Goal: Transaction & Acquisition: Purchase product/service

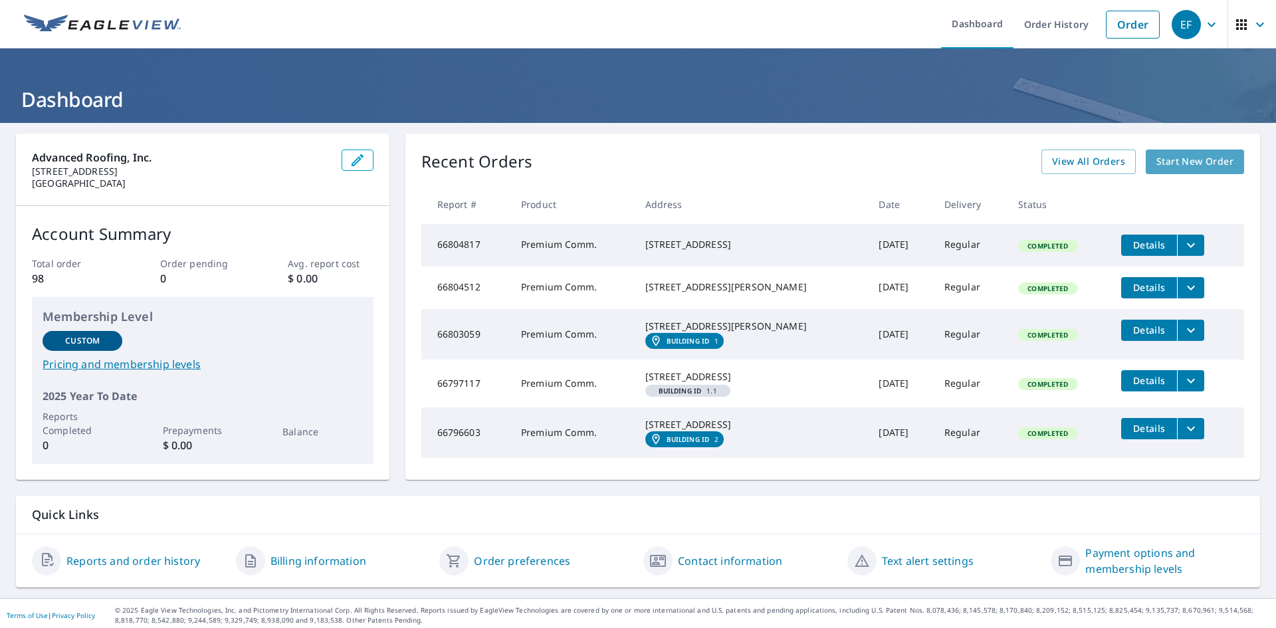
click at [1191, 160] on span "Start New Order" at bounding box center [1195, 162] width 77 height 17
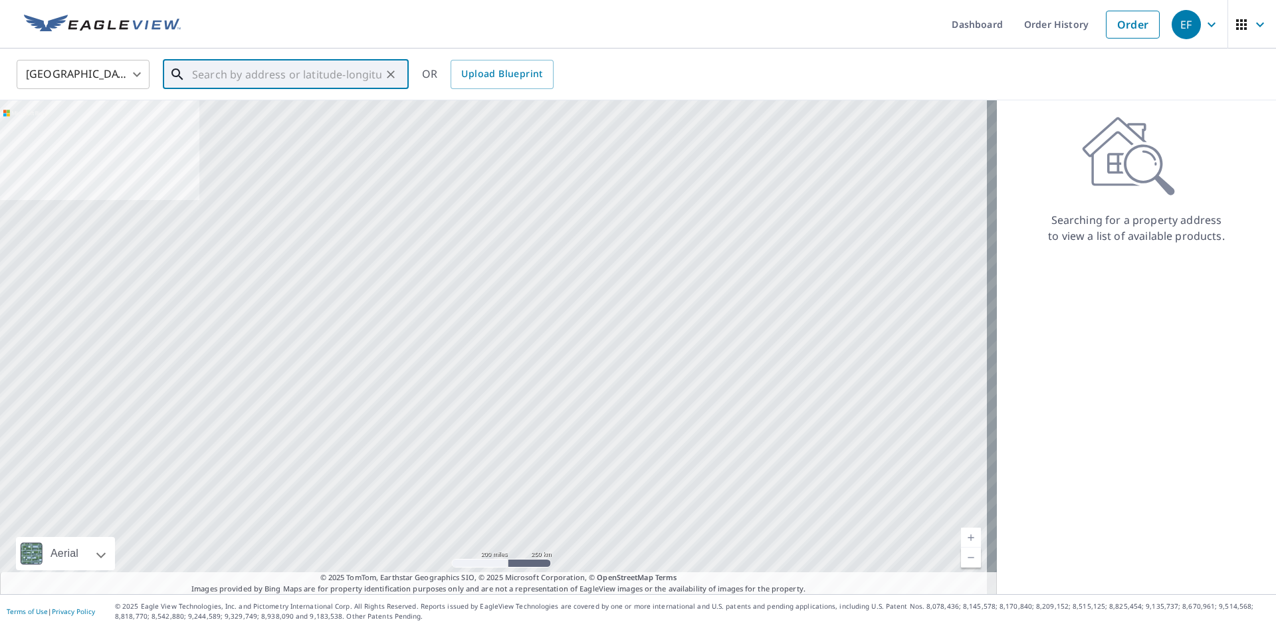
click at [256, 78] on input "text" at bounding box center [286, 74] width 189 height 37
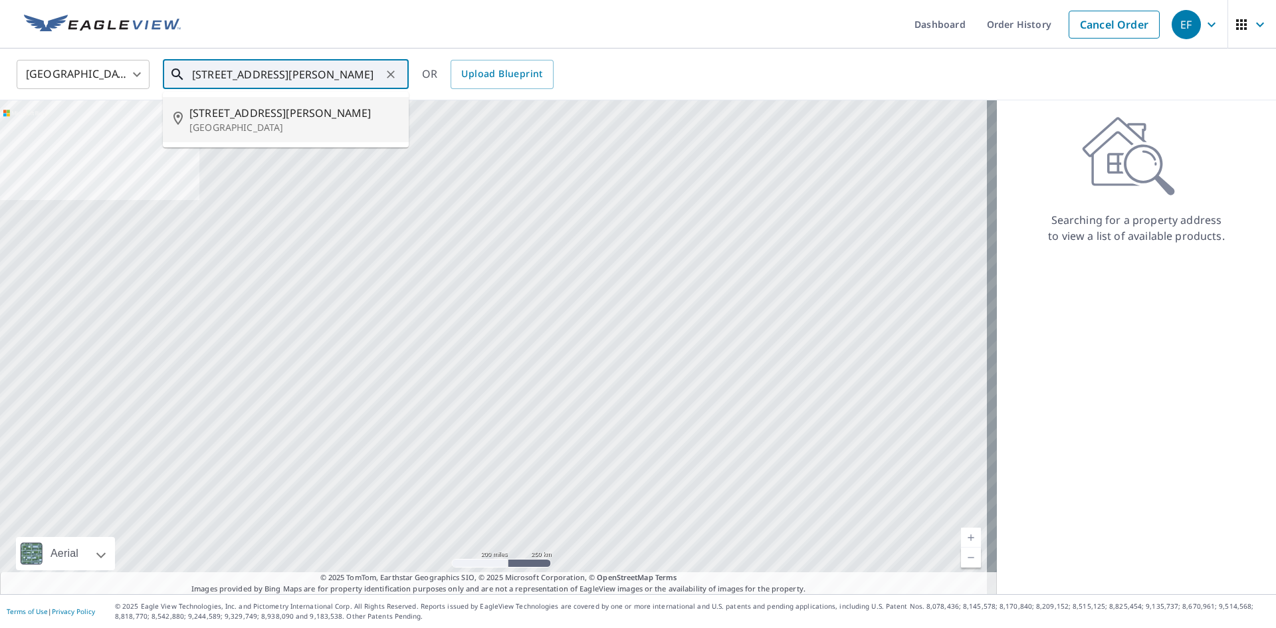
click at [227, 110] on span "[STREET_ADDRESS][PERSON_NAME]" at bounding box center [293, 113] width 209 height 16
type input "[STREET_ADDRESS][PERSON_NAME][PERSON_NAME]"
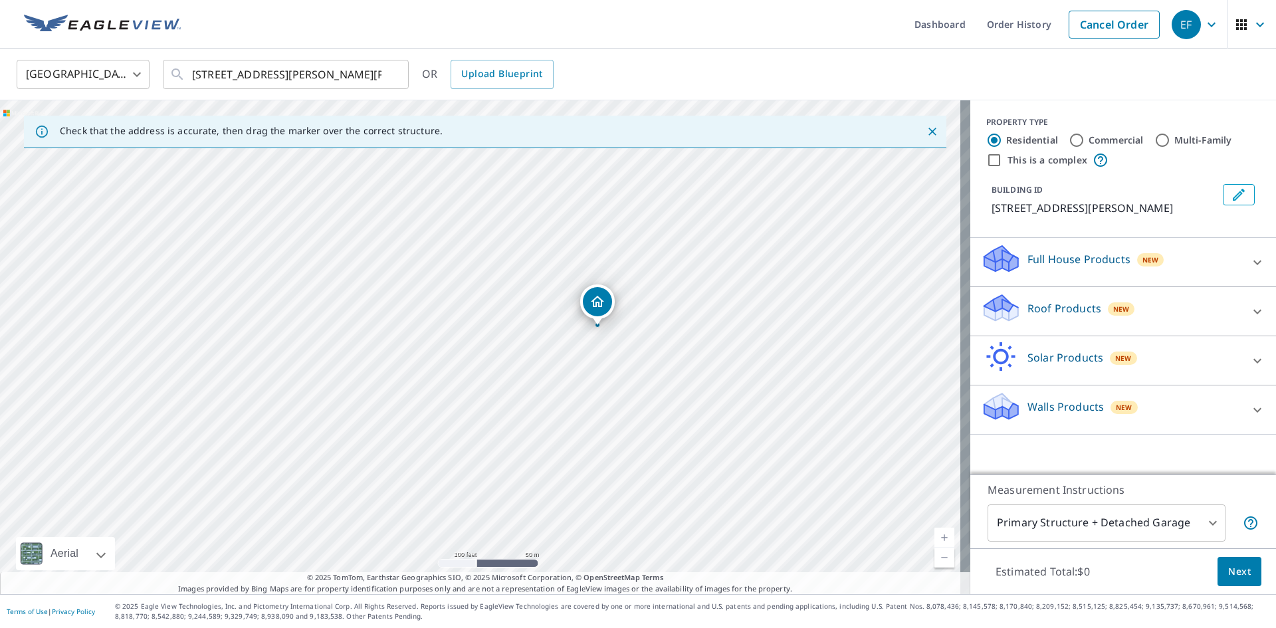
drag, startPoint x: 366, startPoint y: 366, endPoint x: 425, endPoint y: 383, distance: 60.8
click at [425, 383] on div "[STREET_ADDRESS][PERSON_NAME][PERSON_NAME]" at bounding box center [485, 347] width 971 height 494
drag, startPoint x: 606, startPoint y: 300, endPoint x: 364, endPoint y: 314, distance: 241.7
click at [1069, 142] on input "Commercial" at bounding box center [1077, 140] width 16 height 16
radio input "true"
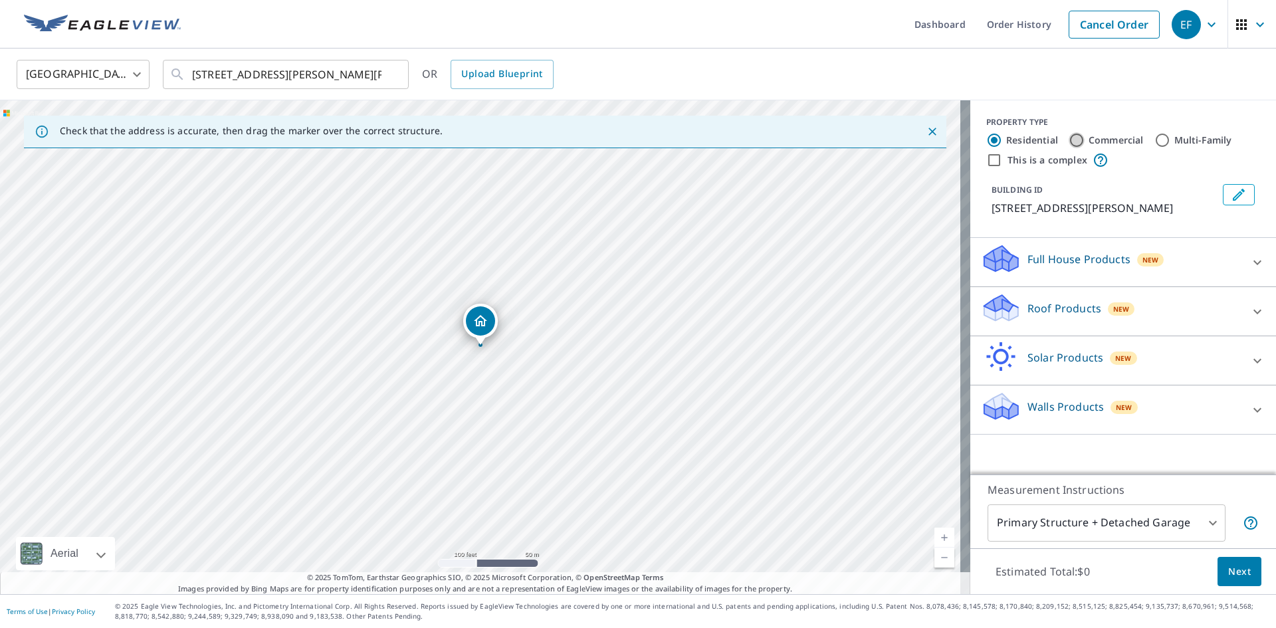
type input "4"
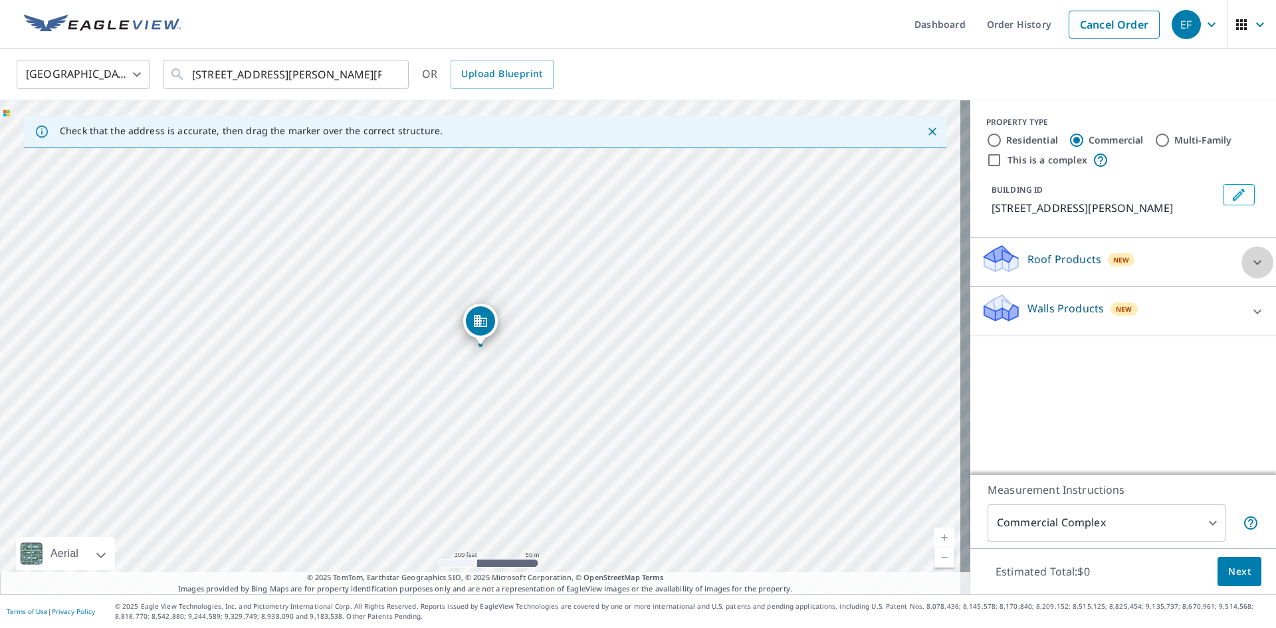
click at [1254, 261] on icon at bounding box center [1258, 262] width 8 height 5
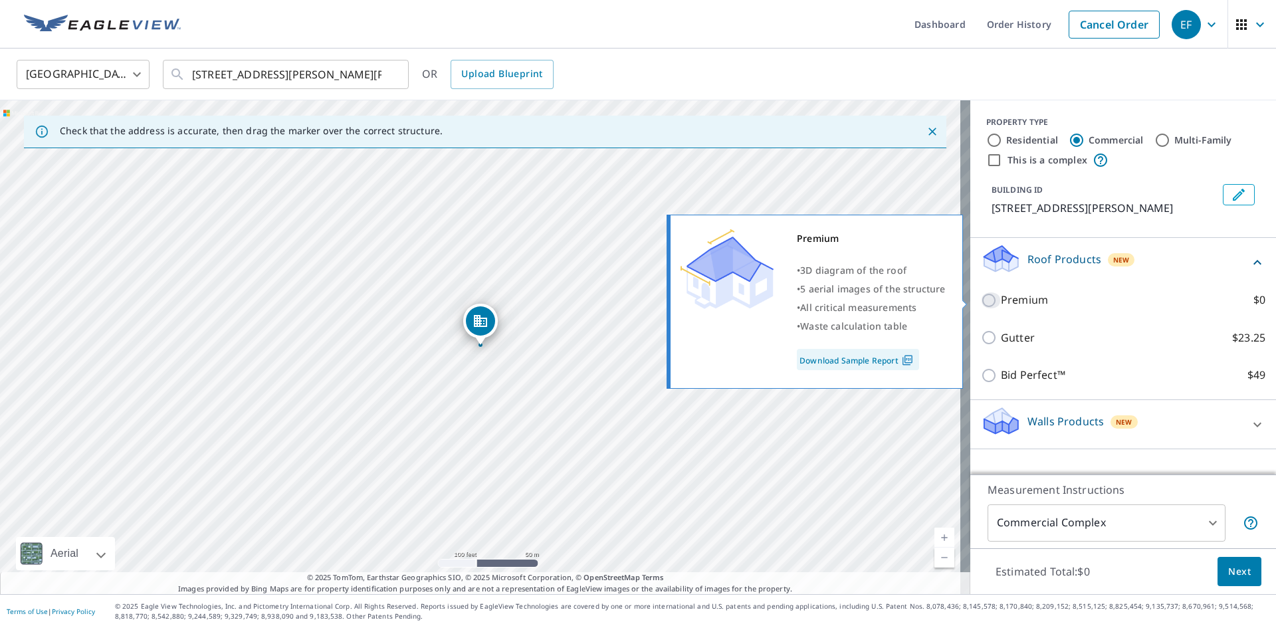
click at [984, 300] on input "Premium $0" at bounding box center [991, 301] width 20 height 16
checkbox input "true"
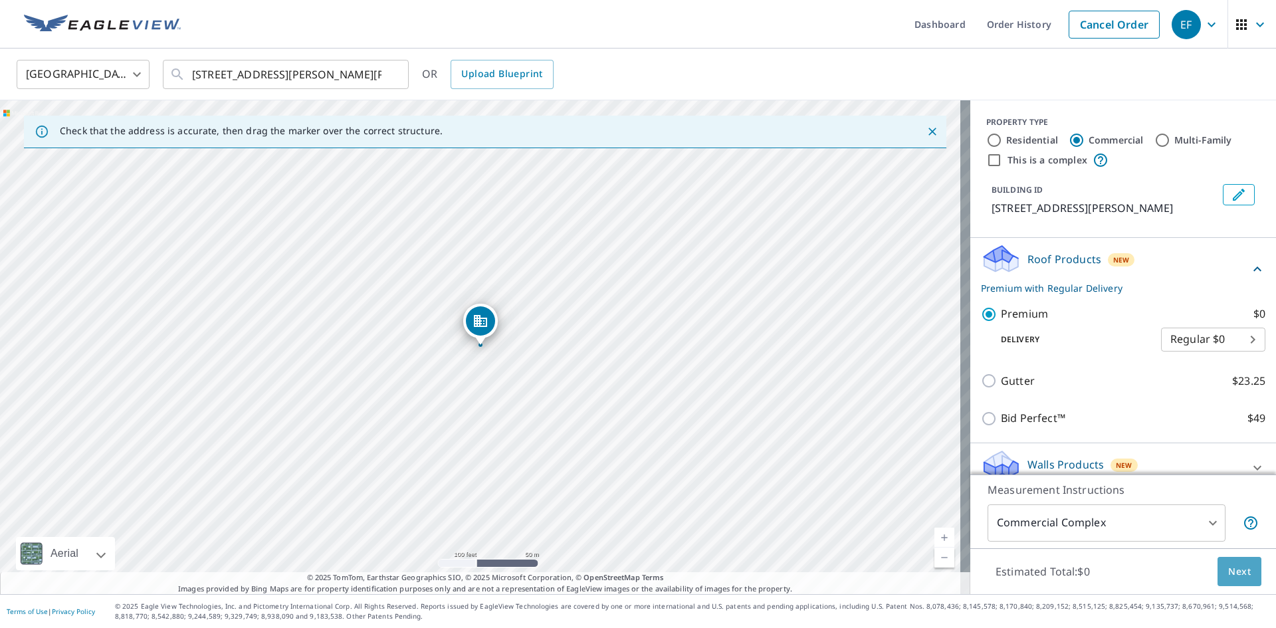
click at [1231, 570] on span "Next" at bounding box center [1240, 572] width 23 height 17
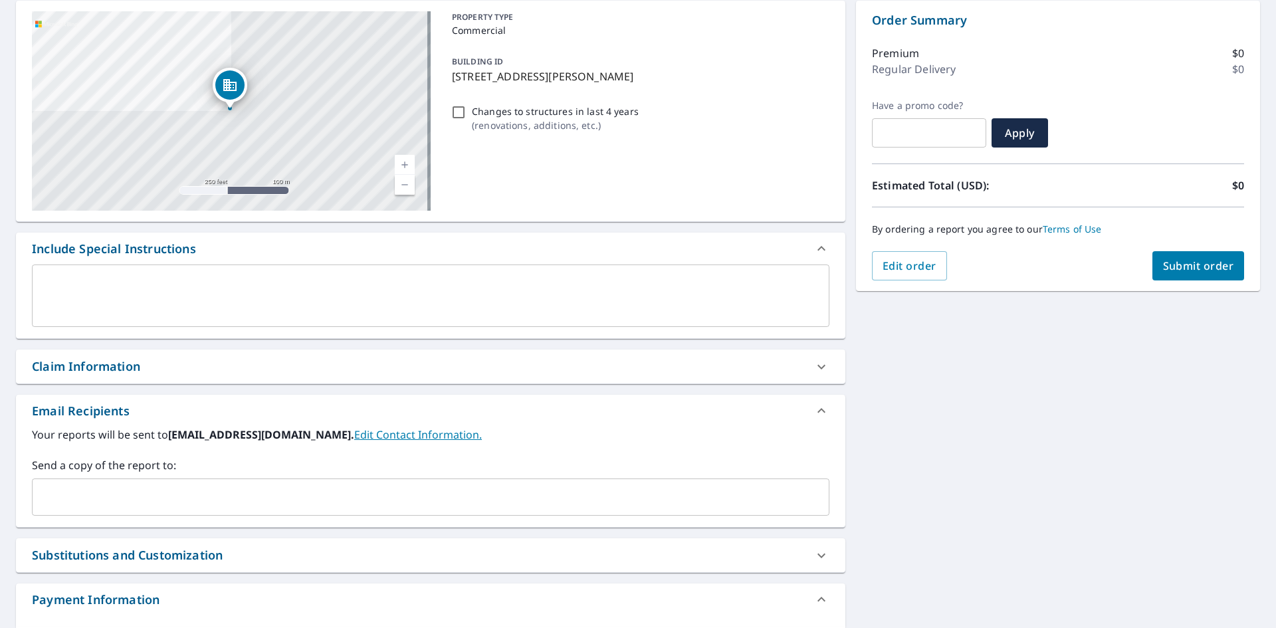
scroll to position [199, 0]
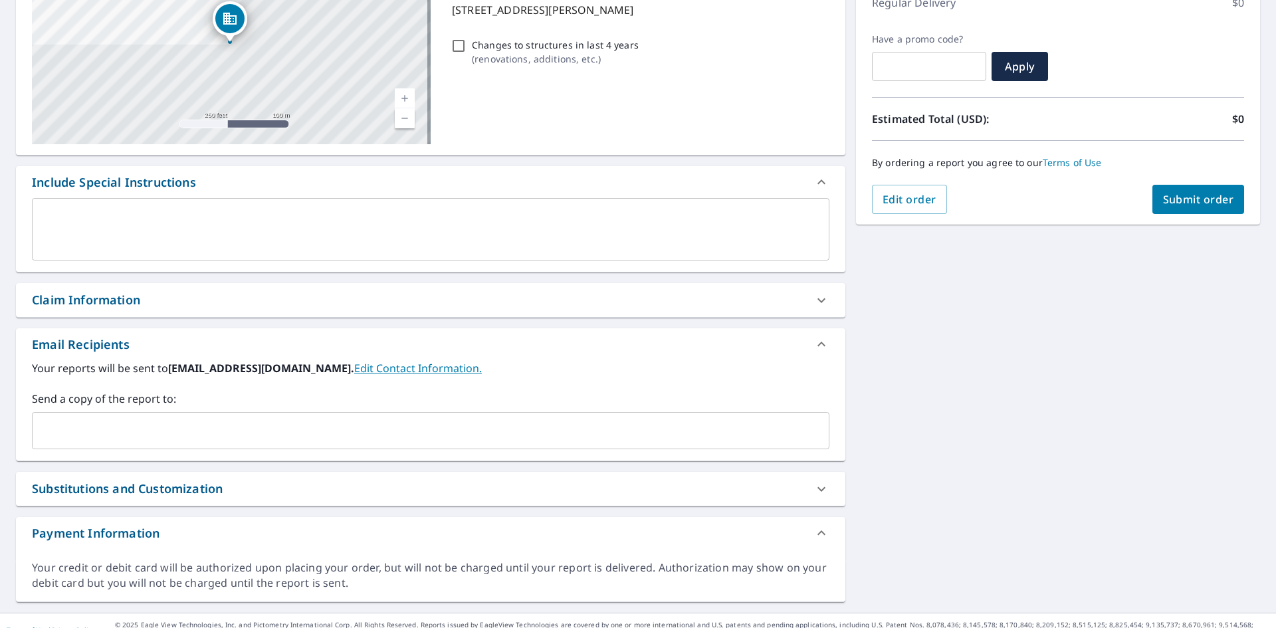
click at [168, 246] on textarea at bounding box center [430, 230] width 779 height 38
click at [168, 232] on textarea at bounding box center [430, 230] width 779 height 38
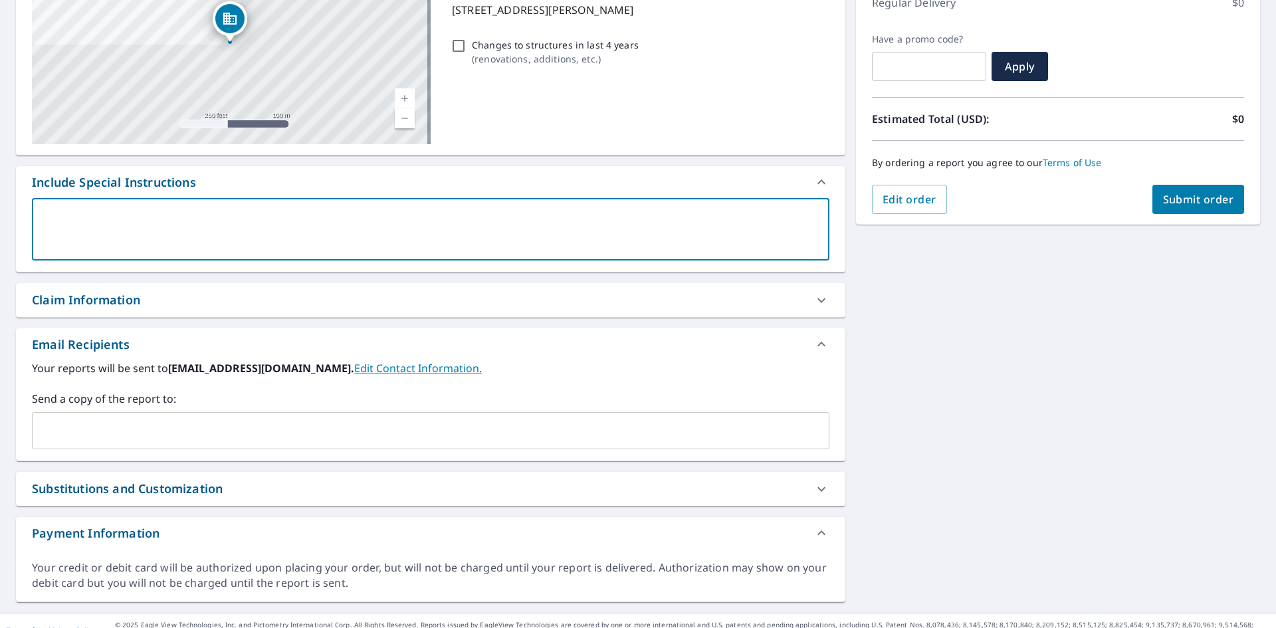
type textarea "o"
type textarea "x"
type textarea "on"
type textarea "x"
type textarea "onl"
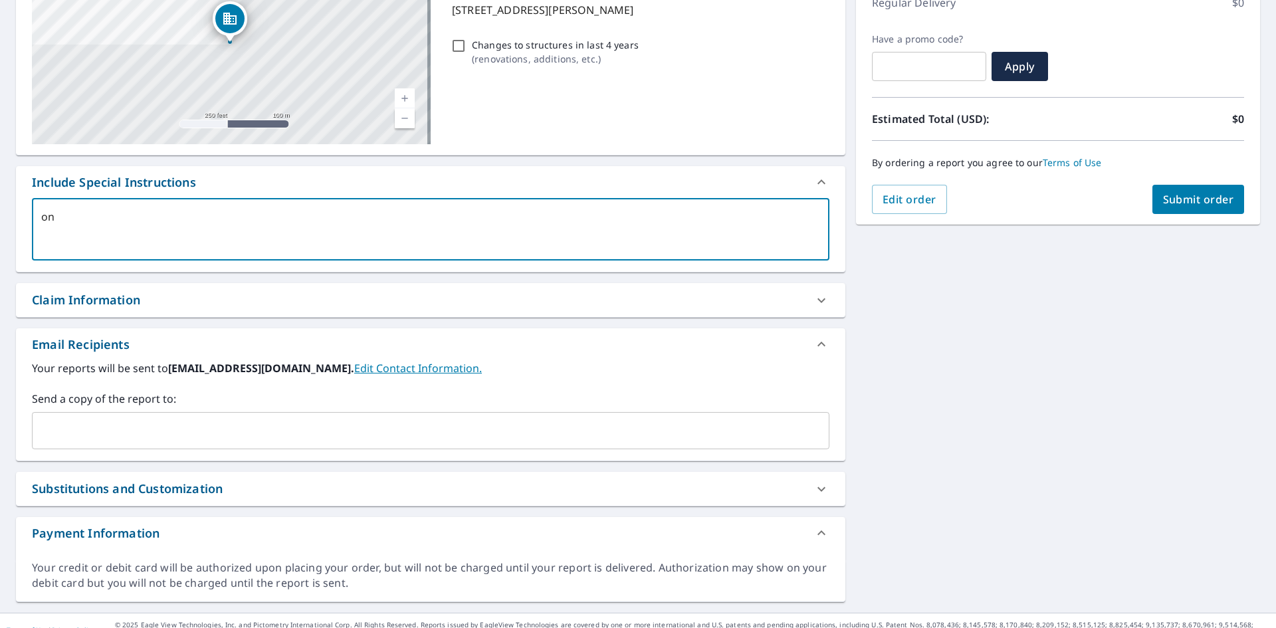
type textarea "x"
type textarea "only"
type textarea "x"
type textarea "only"
type textarea "x"
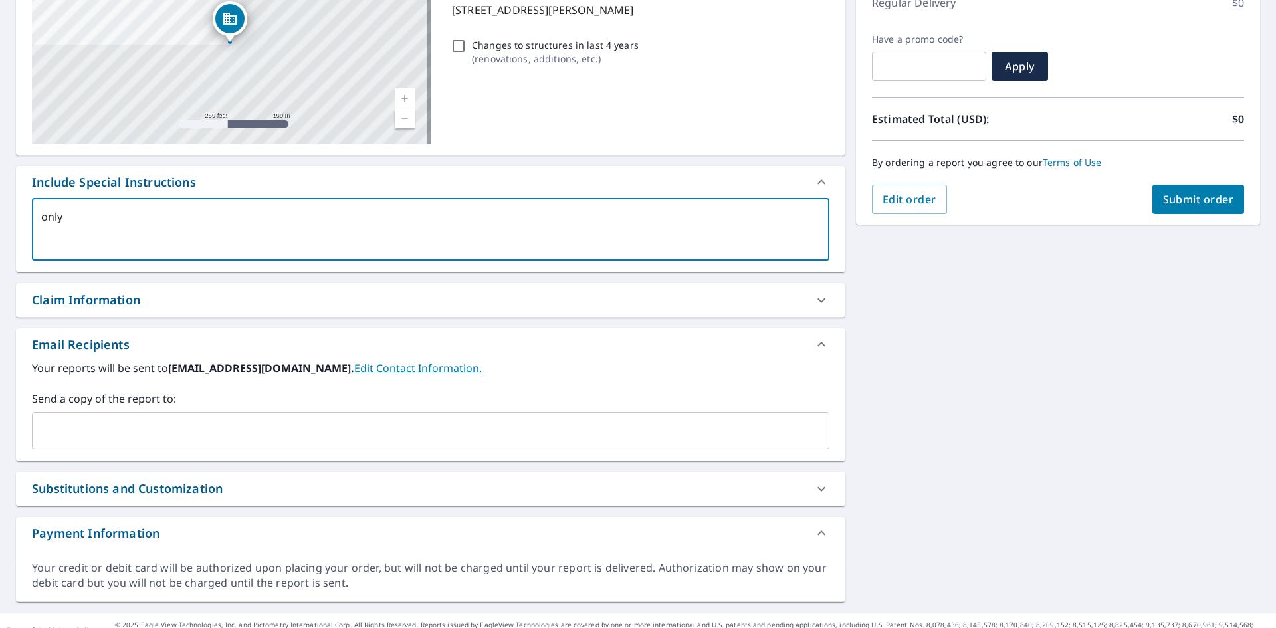
type textarea "only t"
type textarea "x"
type textarea "only th"
type textarea "x"
type textarea "only t"
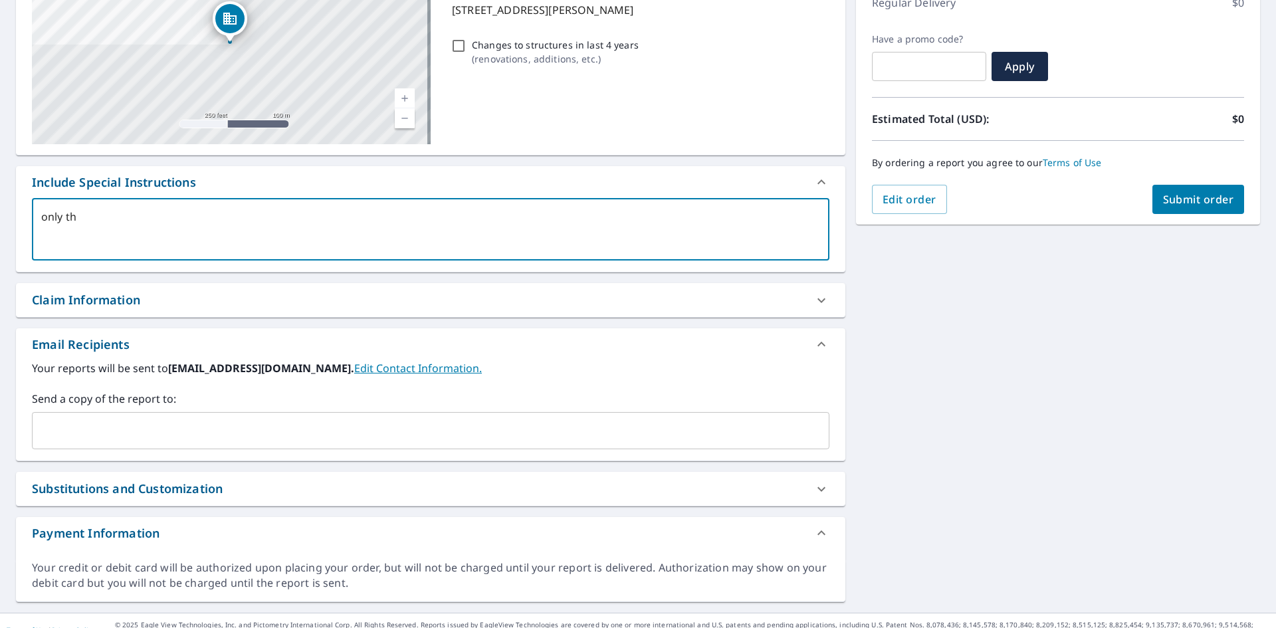
type textarea "x"
type textarea "only"
type textarea "x"
type textarea "only nb"
type textarea "x"
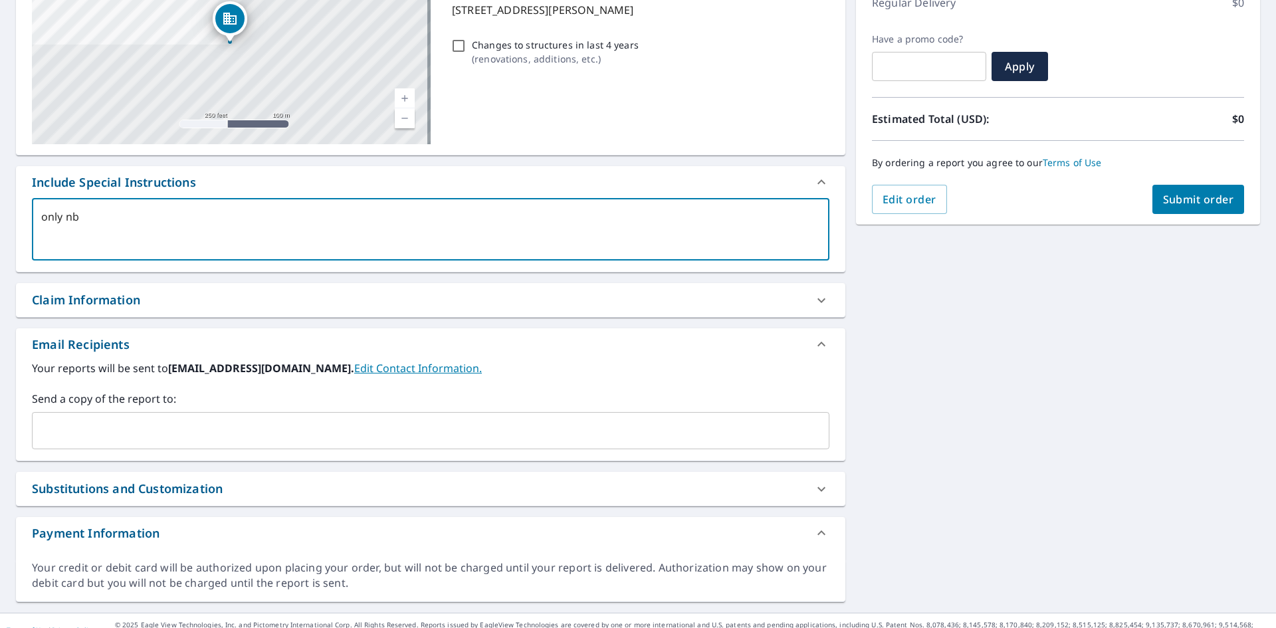
type textarea "only nbe"
type textarea "x"
type textarea "only nb"
type textarea "x"
type textarea "only n"
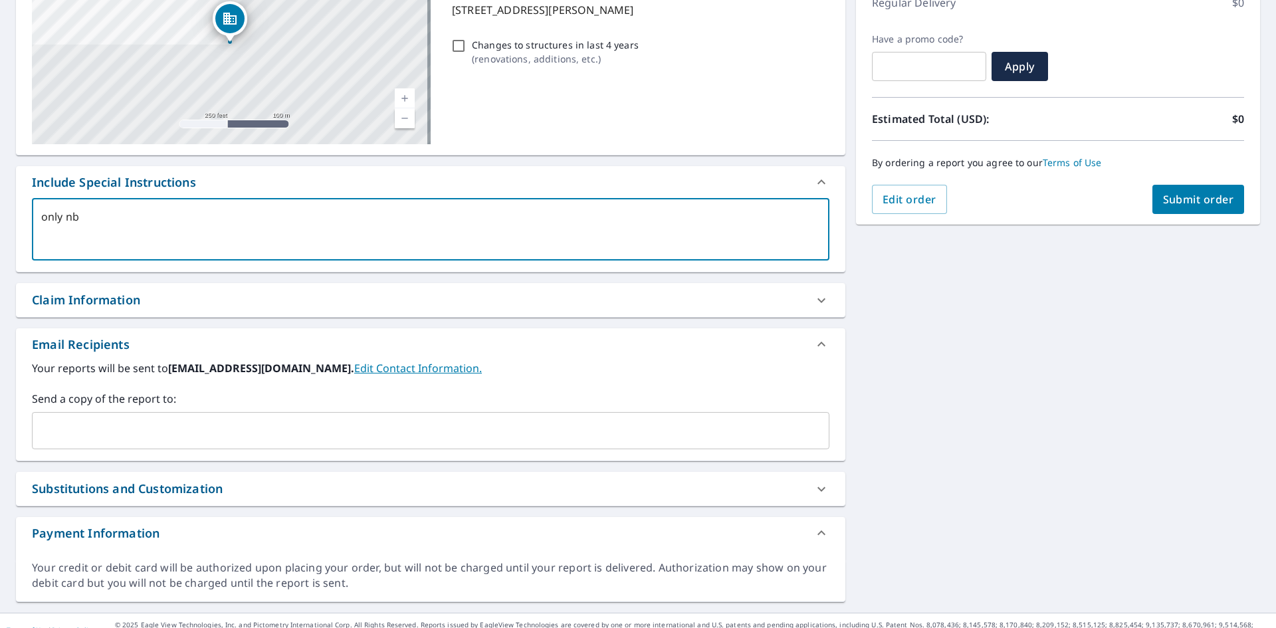
type textarea "x"
type textarea "only ne"
type textarea "x"
type textarea "only [PERSON_NAME]"
type textarea "x"
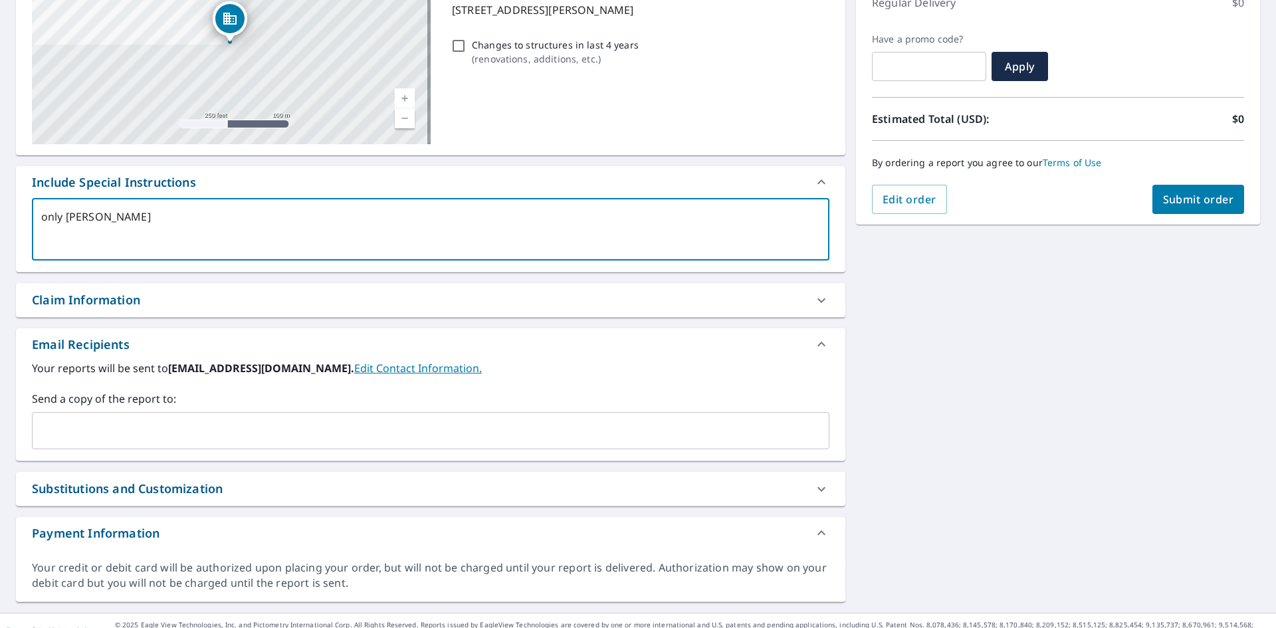
type textarea "only [PERSON_NAME]"
type textarea "x"
type textarea "only [PERSON_NAME]"
type textarea "x"
type textarea "only ne"
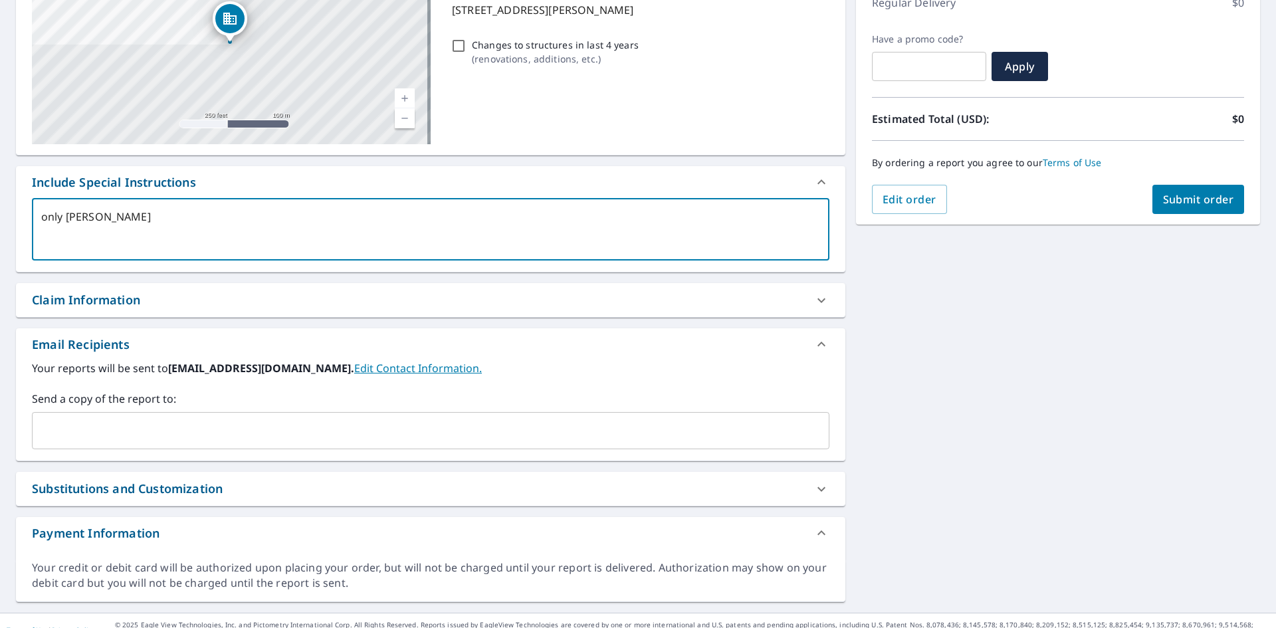
type textarea "x"
type textarea "only nee"
type textarea "x"
type textarea "only need"
type textarea "x"
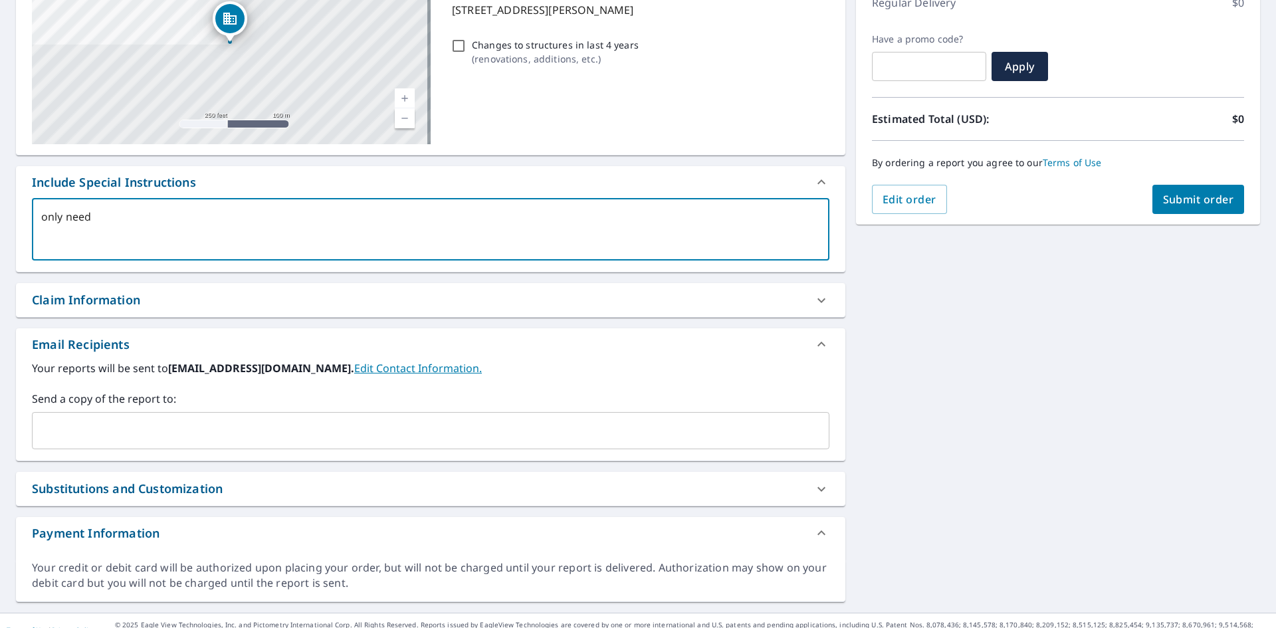
type textarea "only need"
type textarea "x"
type textarea "only need t"
type textarea "x"
type textarea "only need th"
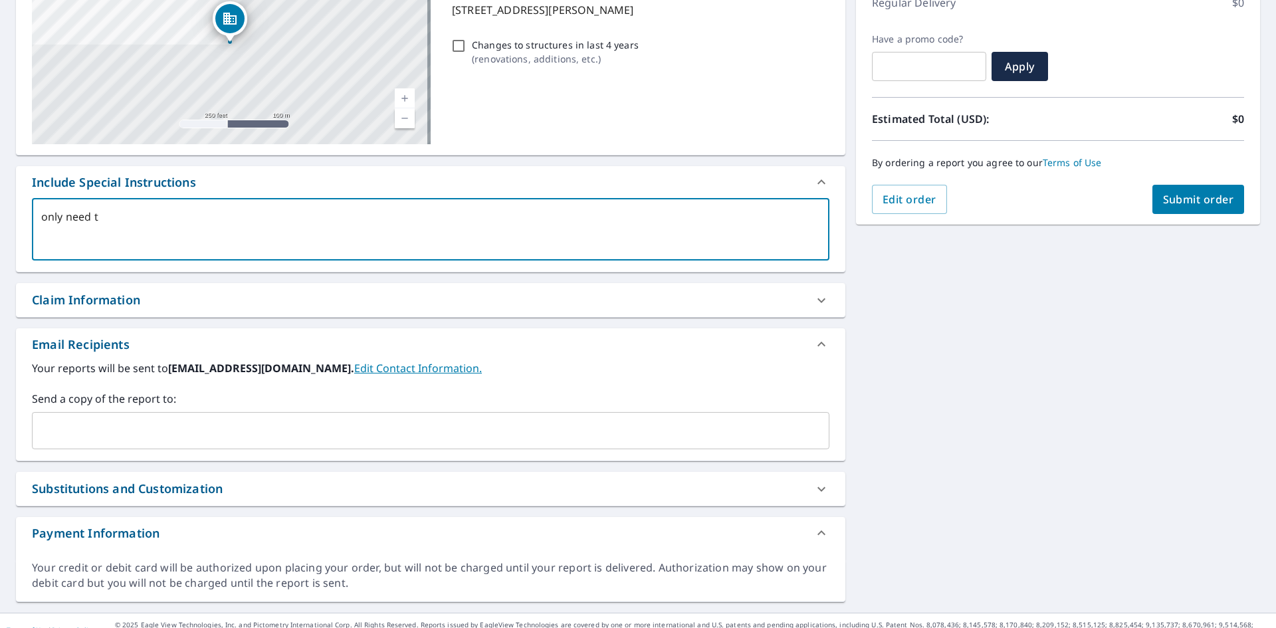
type textarea "x"
type textarea "only need the"
type textarea "x"
type textarea "only need the"
type textarea "x"
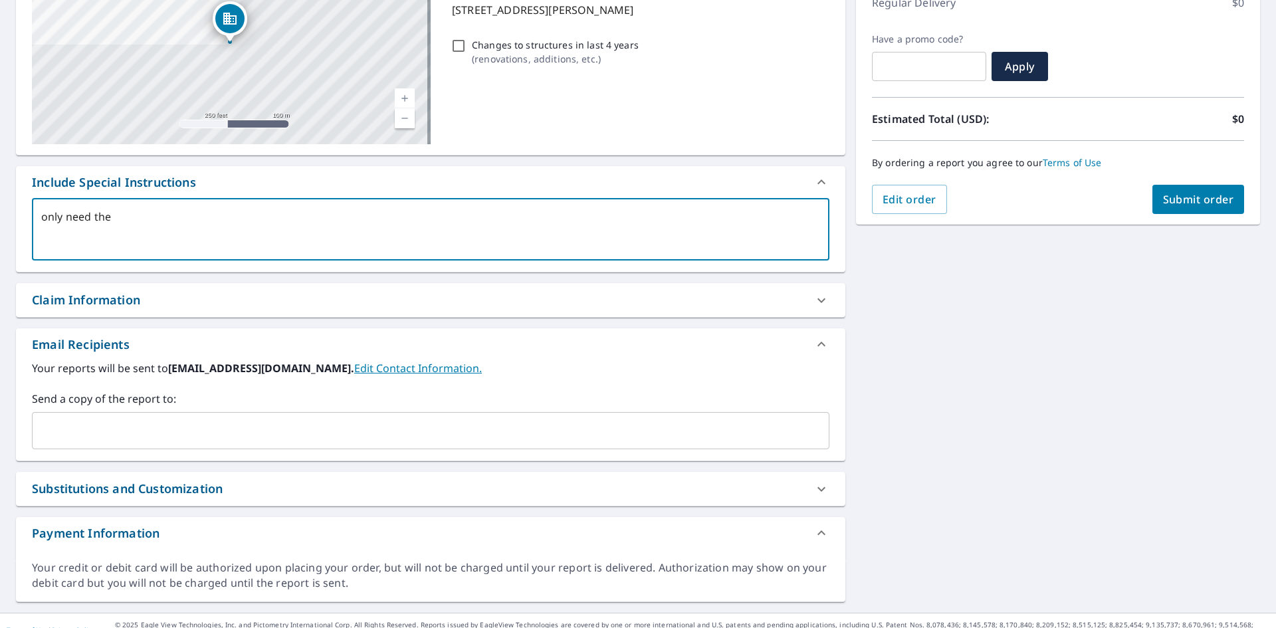
type textarea "only need the a"
type textarea "x"
type textarea "only need the ar"
type textarea "x"
type textarea "only need the are"
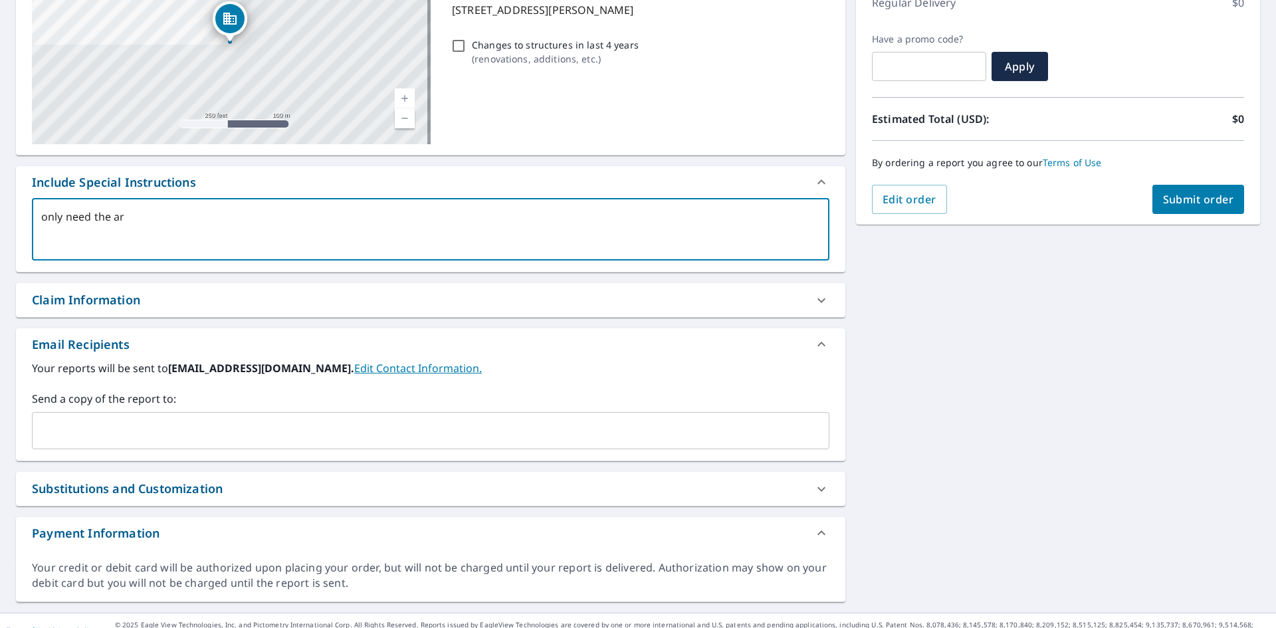
type textarea "x"
type textarea "only need the area"
type textarea "x"
type textarea "only need the area"
type textarea "x"
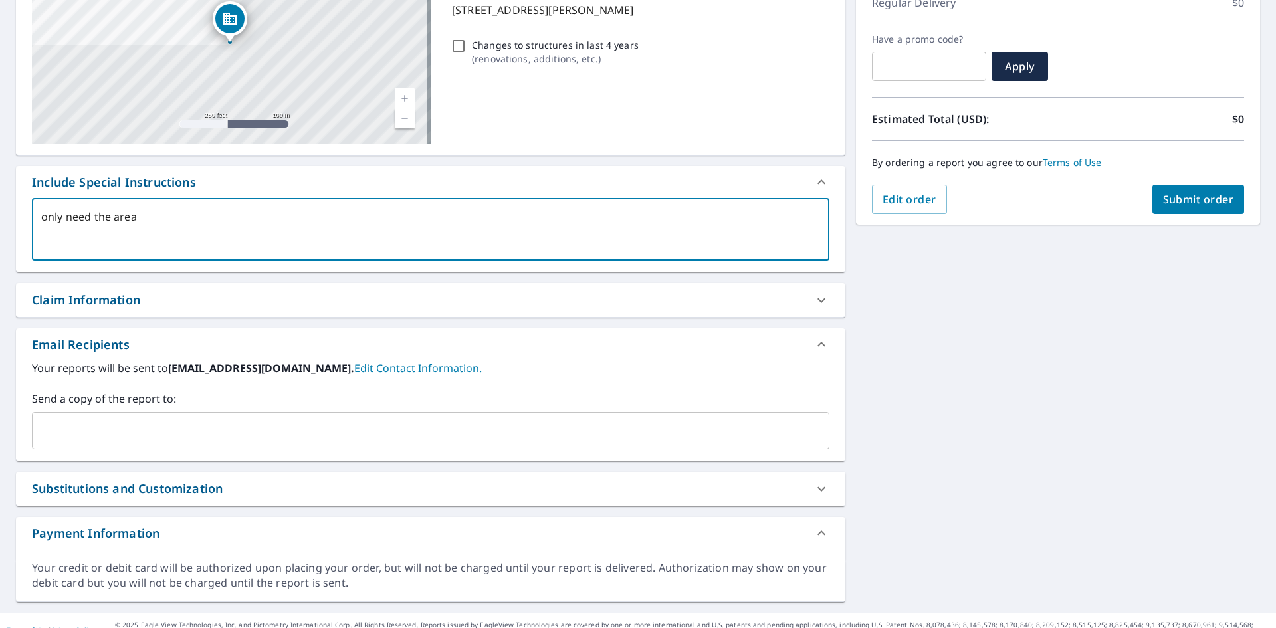
type textarea "only need the area i"
type textarea "x"
type textarea "only need the area in"
type textarea "x"
type textarea "only need the area in"
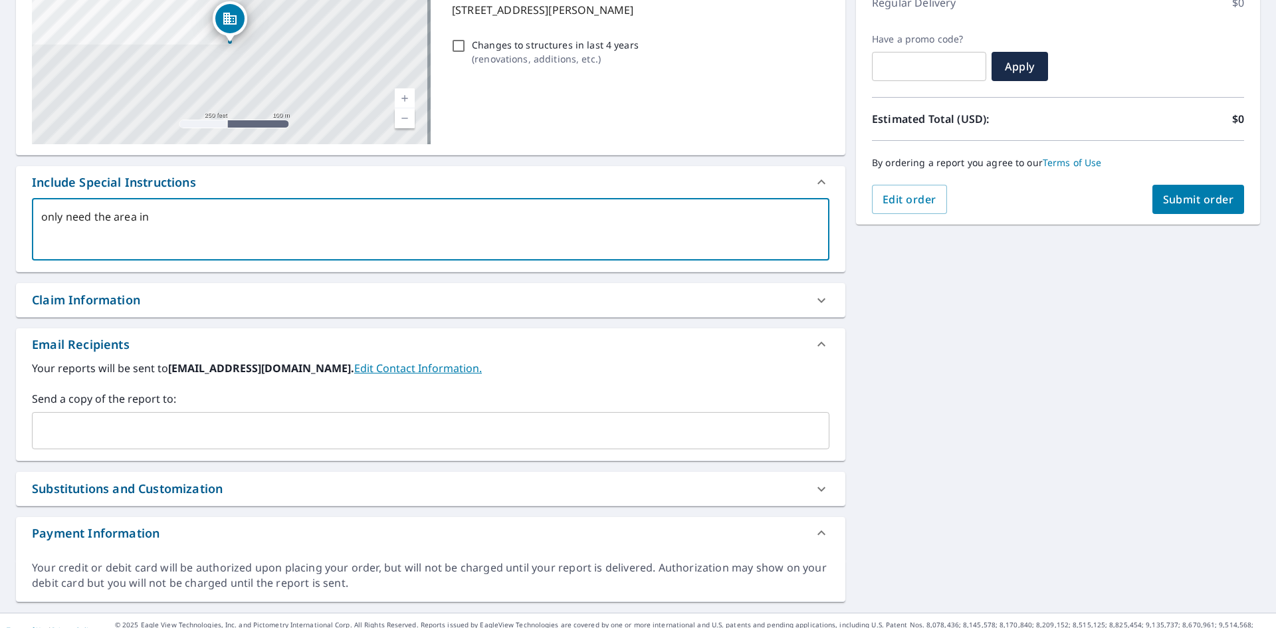
type textarea "x"
type textarea "only need the area in b"
type textarea "x"
type textarea "only need the area in bl"
type textarea "x"
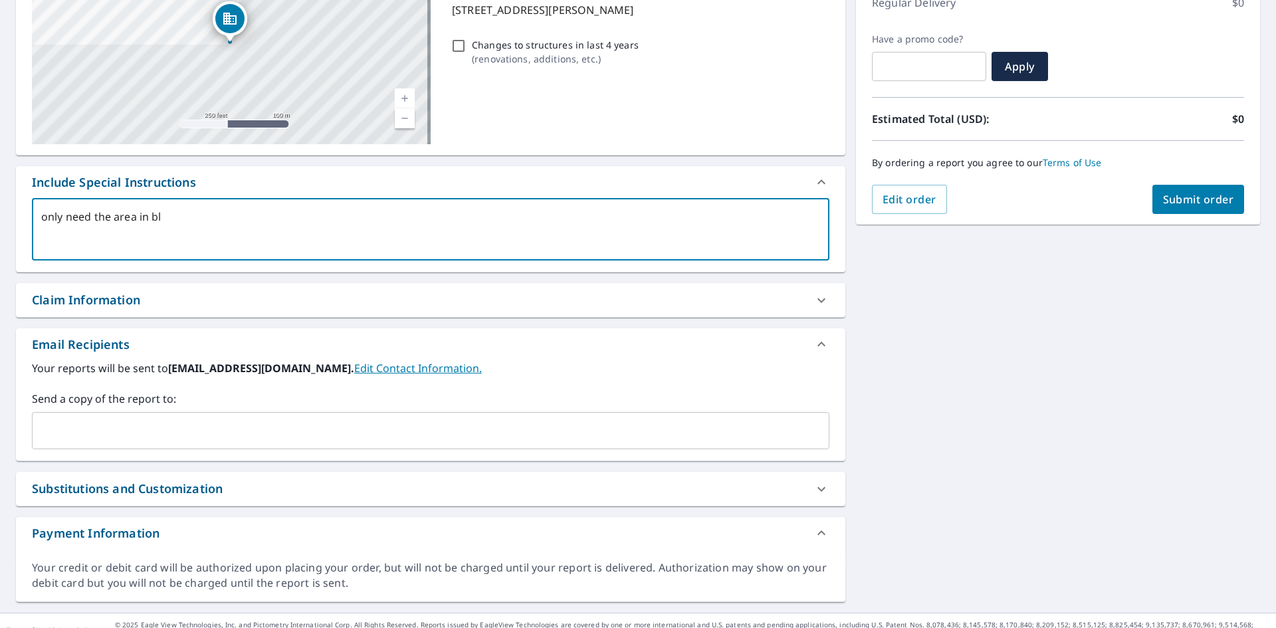
type textarea "only need the area in blu"
type textarea "x"
type textarea "only need the area in blue"
type textarea "x"
type textarea "only need the area in blue"
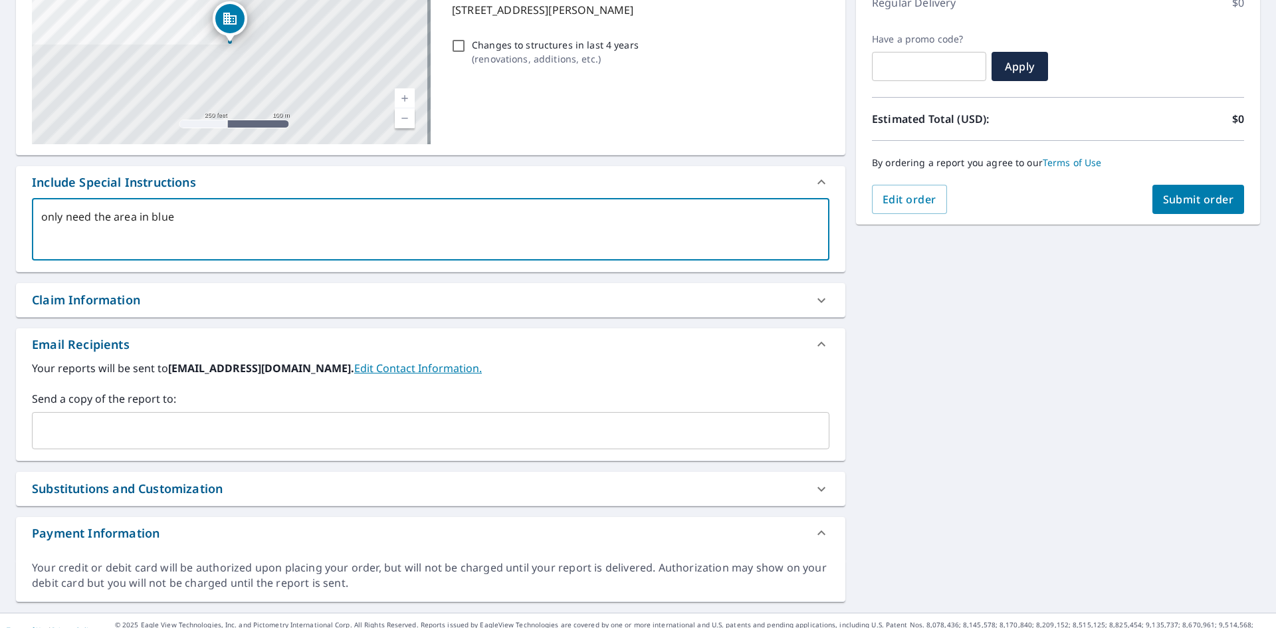
type textarea "x"
type textarea "only need the area in blue i"
type textarea "x"
type textarea "only need the area in blue if"
type textarea "x"
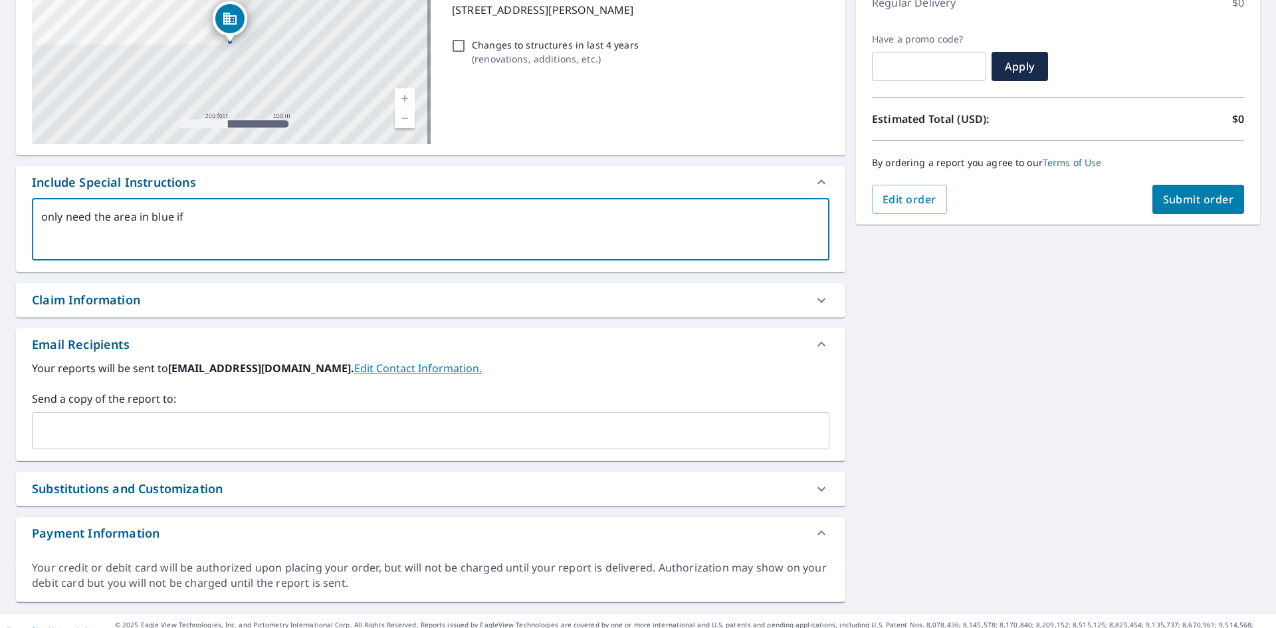
type textarea "only need the area in blue if"
type textarea "x"
type textarea "only need the area in blue if y"
type textarea "x"
type textarea "only need the area in blue if yo"
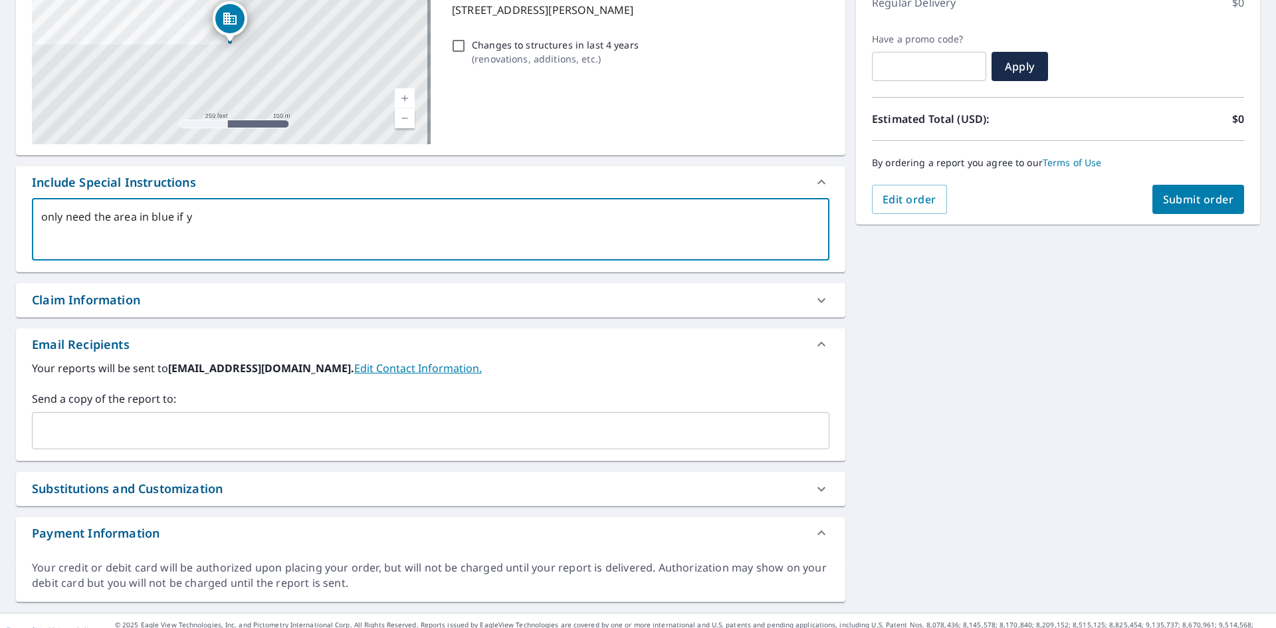
type textarea "x"
type textarea "only need the area in blue if you"
type textarea "x"
type textarea "only need the area in blue if you"
type textarea "x"
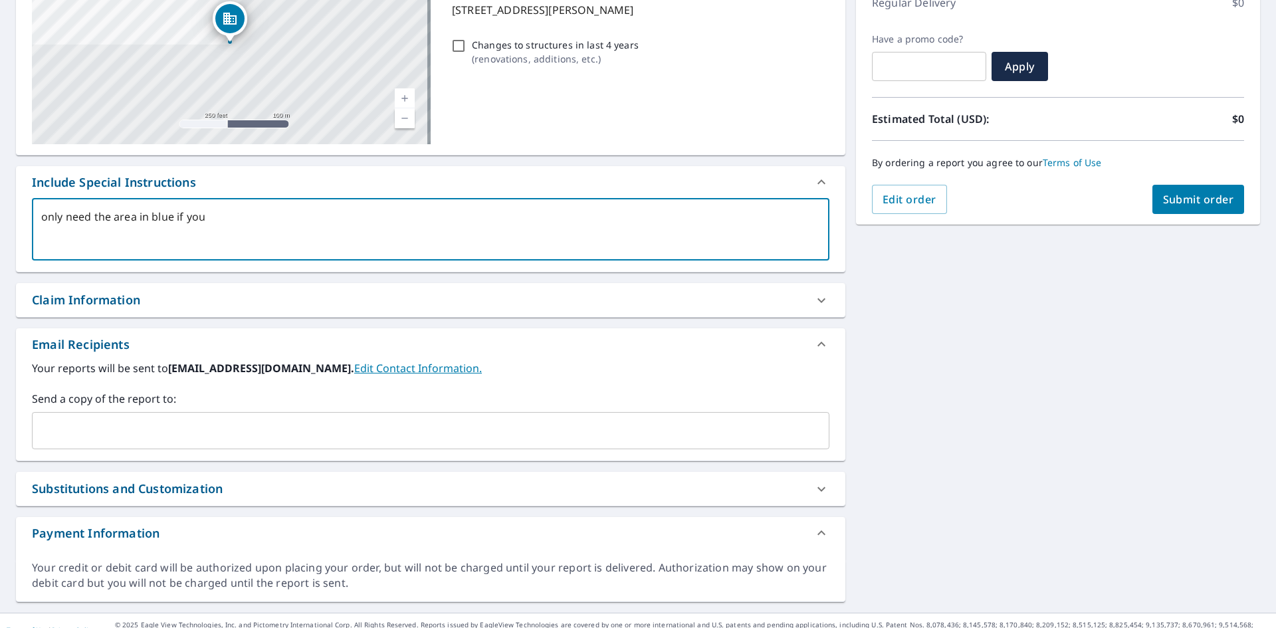
type textarea "only need the area in blue if you c"
type textarea "x"
type textarea "only need the area in blue if you ca"
type textarea "x"
type textarea "only need the area in blue if you can"
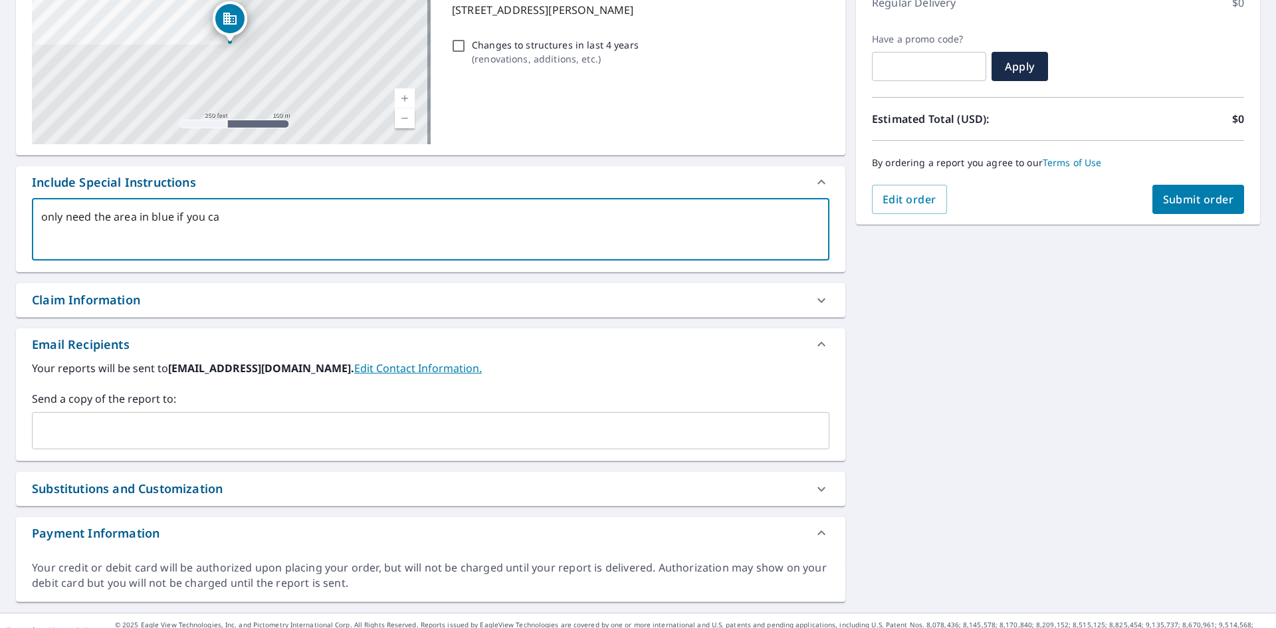
type textarea "x"
type textarea "only need the area in blue if you can"
type textarea "x"
type textarea "only need the area in blue if you can j"
type textarea "x"
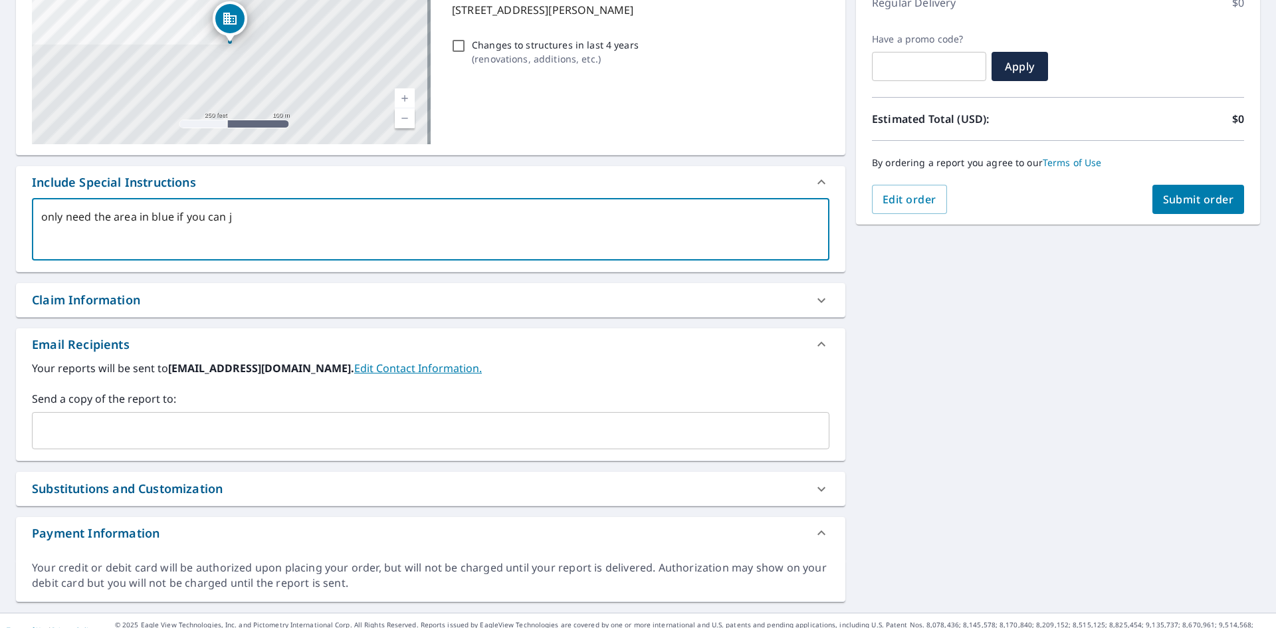
type textarea "only need the area in blue if you can ju"
type textarea "x"
type textarea "only need the area in blue if you can jus"
type textarea "x"
type textarea "only need the area in blue if you can just"
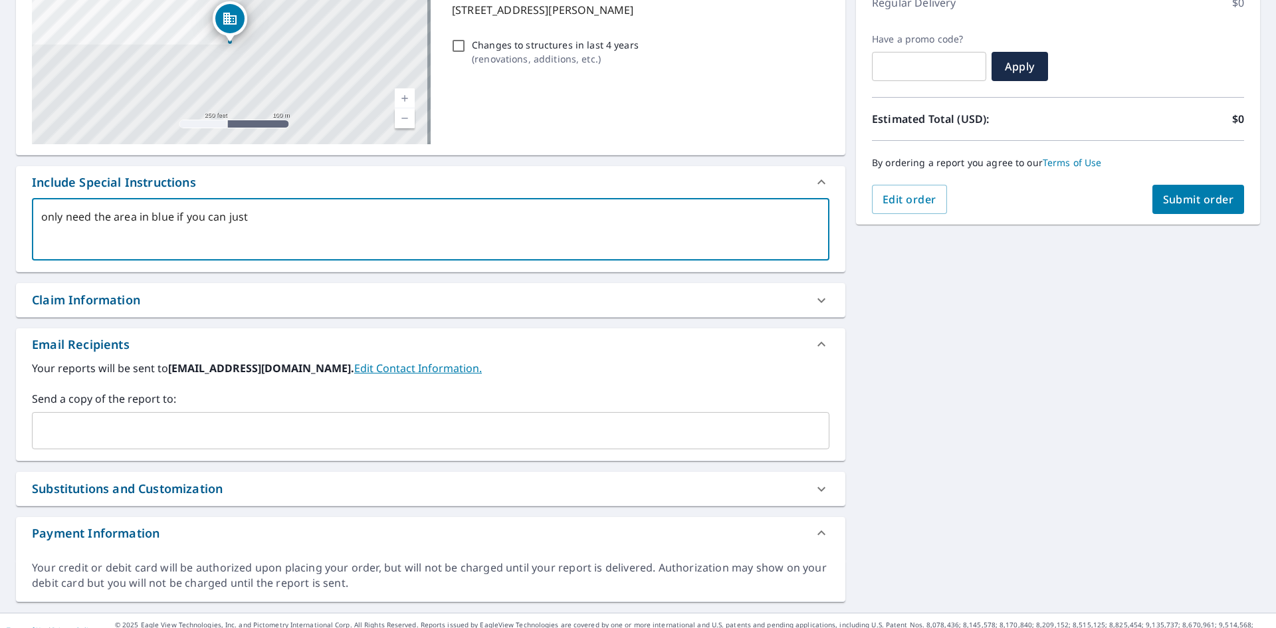
type textarea "x"
type textarea "only need the area in blue if you can just"
type textarea "x"
type textarea "only need the area in blue if you can just c"
type textarea "x"
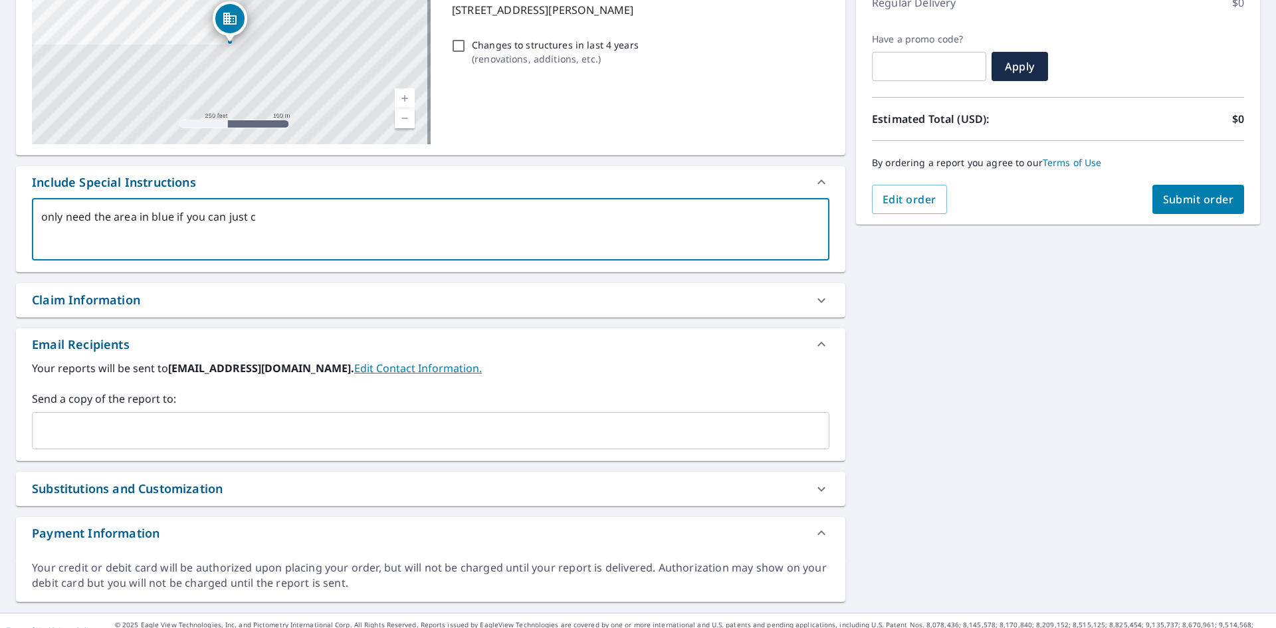
type textarea "only need the area in blue if you can just ca"
type textarea "x"
type textarea "only need the area in blue if you can just cap"
type textarea "x"
type textarea "only need the area in blue if you can just capu"
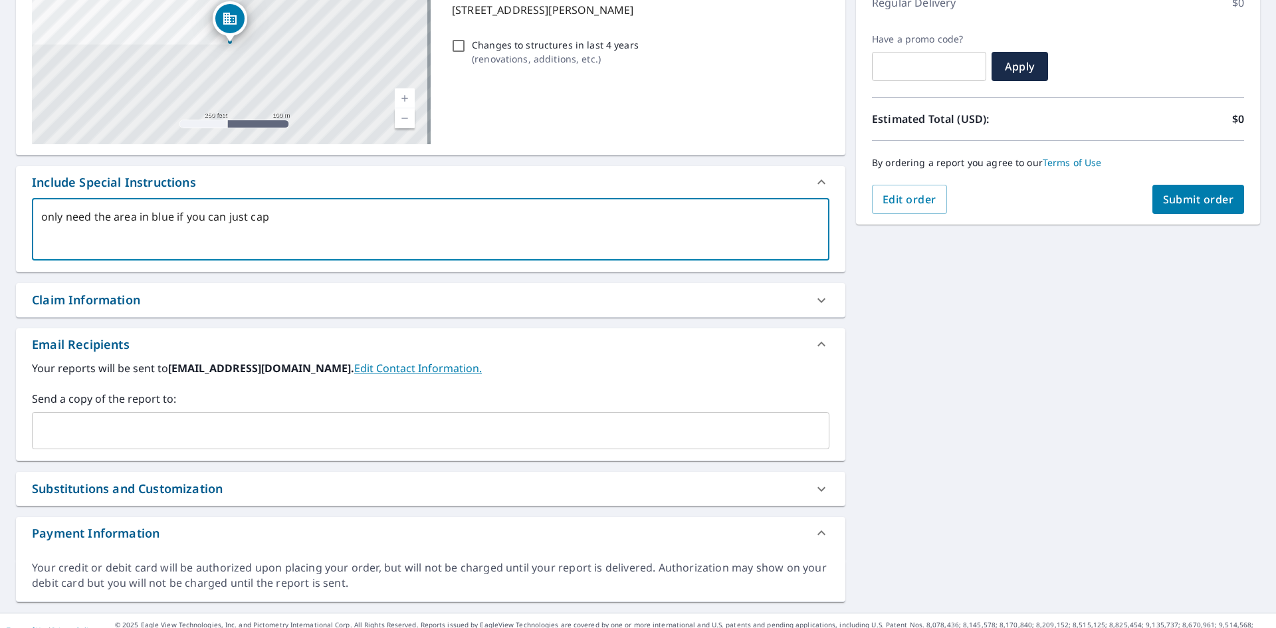
type textarea "x"
type textarea "only need the area in blue if you can just caput"
type textarea "x"
type textarea "only need the area in blue if you can just caputr"
type textarea "x"
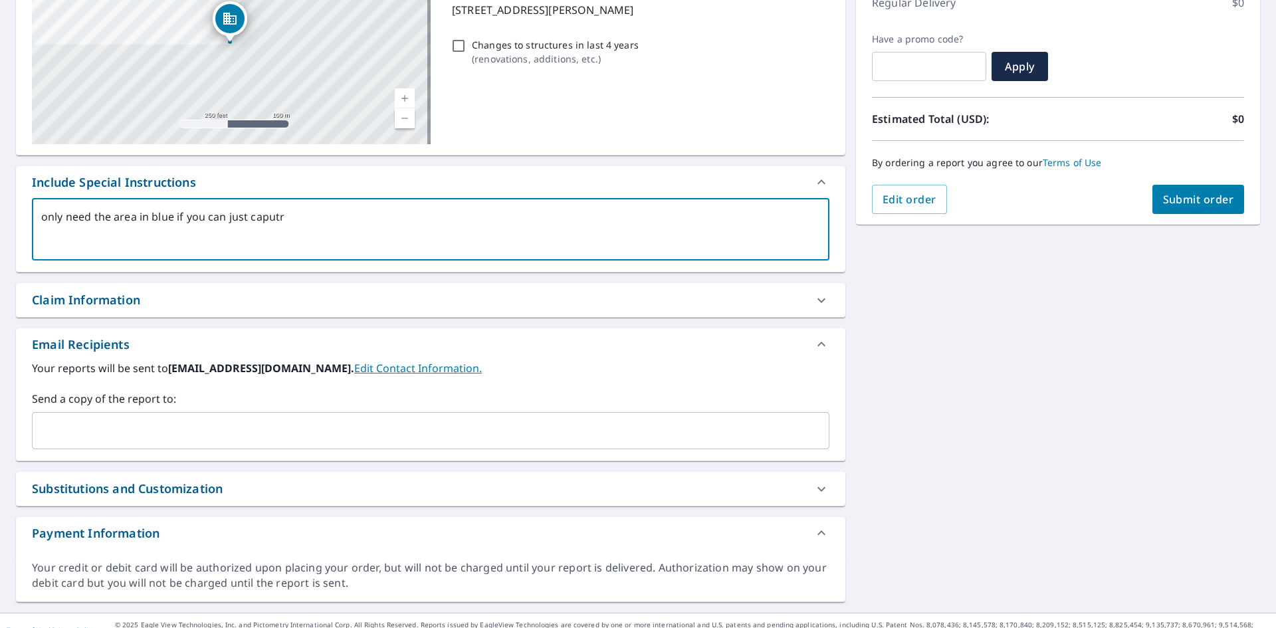
type textarea "only need the area in blue if you can just caputre"
type textarea "x"
type textarea "only need the area in blue if you can just caputre"
type textarea "x"
type textarea "only need the area in blue if you can just caputre t"
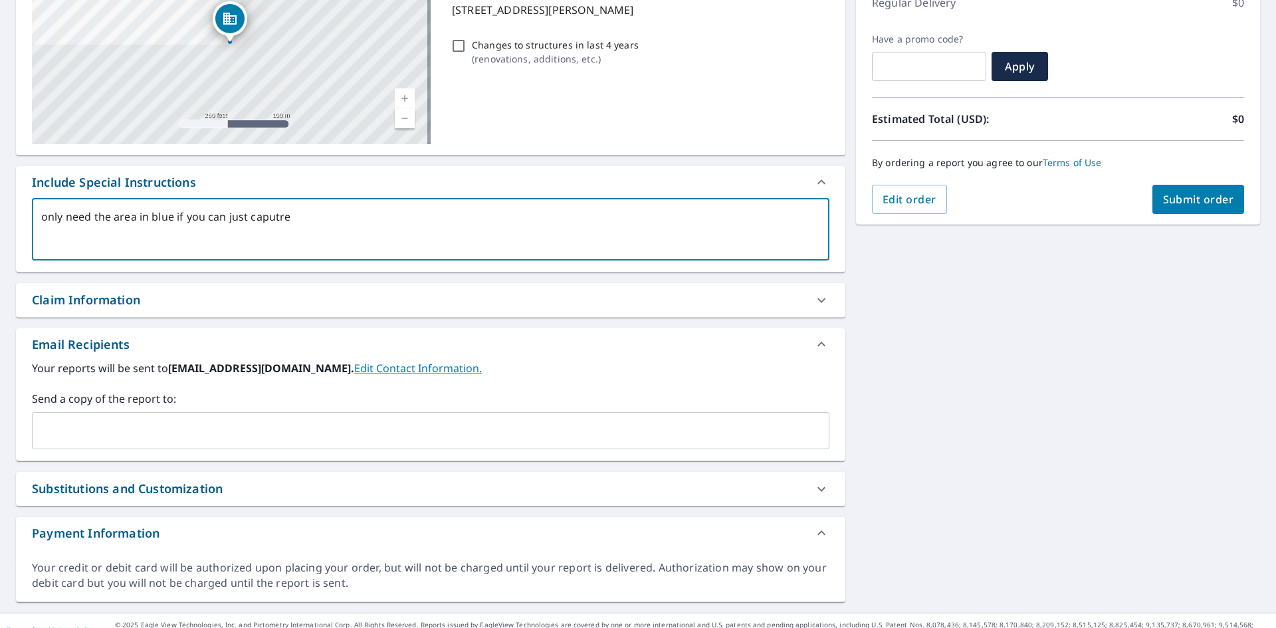
type textarea "x"
type textarea "only need the area in blue if you can just caputre th"
type textarea "x"
type textarea "only need the area in blue if you can just caputre tha"
type textarea "x"
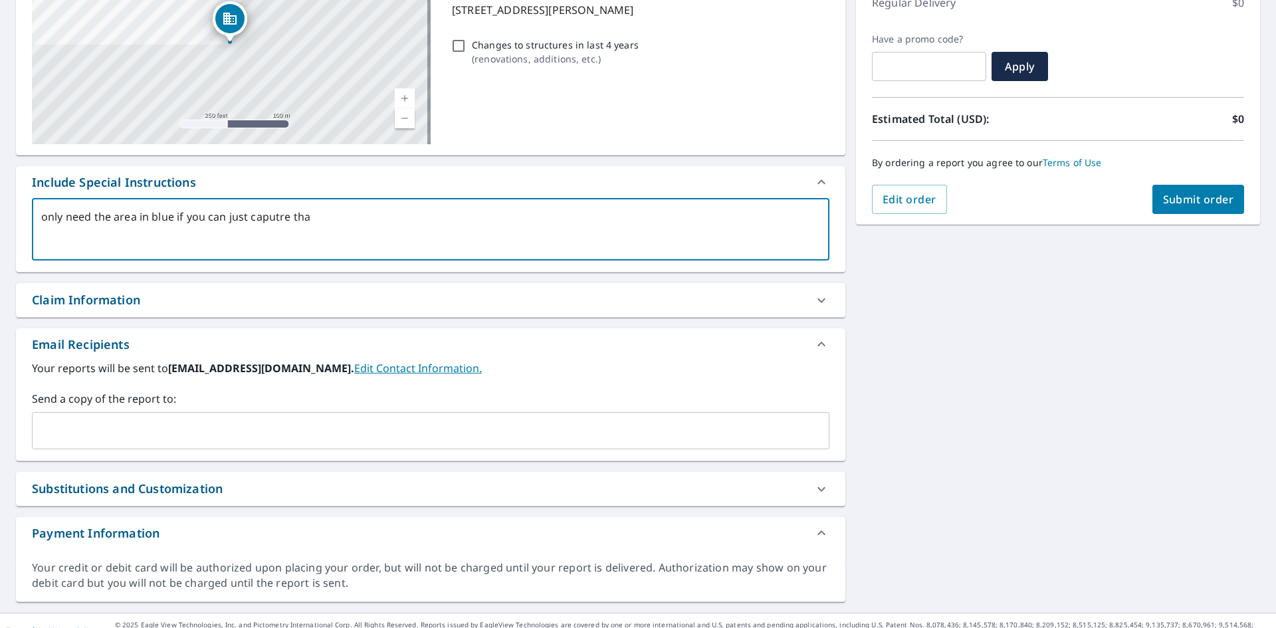
type textarea "only need the area in blue if you can just caputre that"
type textarea "x"
type textarea "only need the area in blue if you can just caputre that?"
type textarea "x"
type textarea "only need the area in blue if you can just caputre that?"
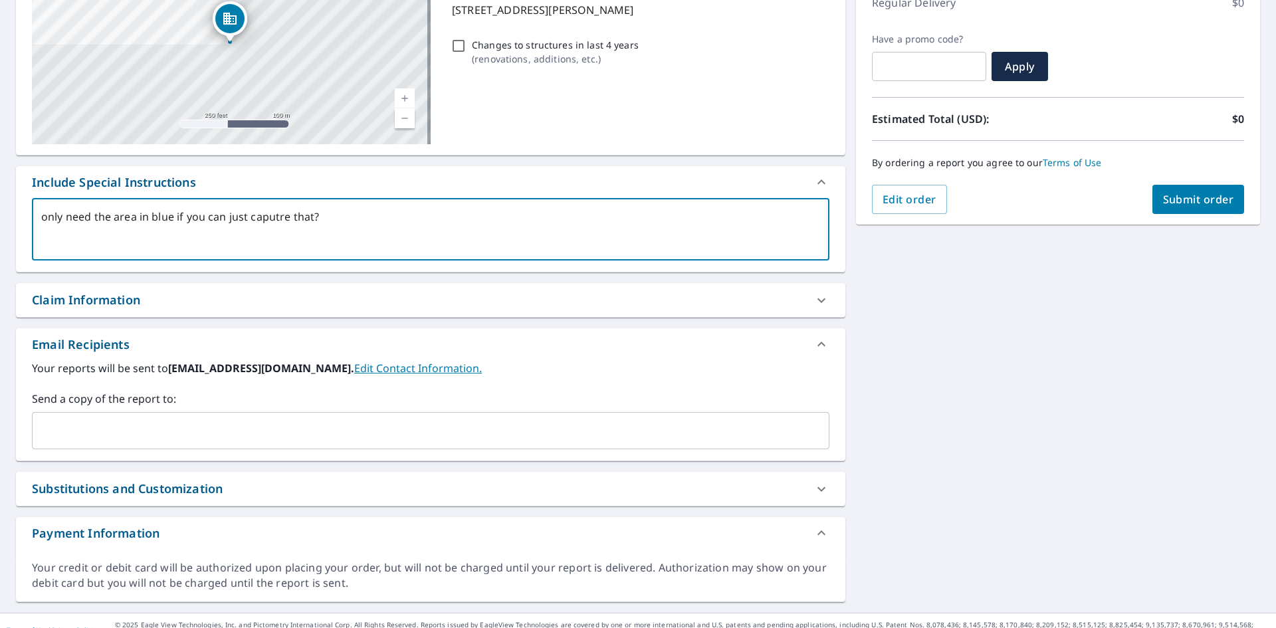
type textarea "x"
type textarea "only need the area in blue if you can just caputre that?"
type textarea "x"
drag, startPoint x: 317, startPoint y: 216, endPoint x: 0, endPoint y: 216, distance: 317.1
click at [0, 216] on div "[STREET_ADDRESS][PERSON_NAME][PERSON_NAME] Aerial Road A standard road map Aeri…" at bounding box center [638, 268] width 1276 height 689
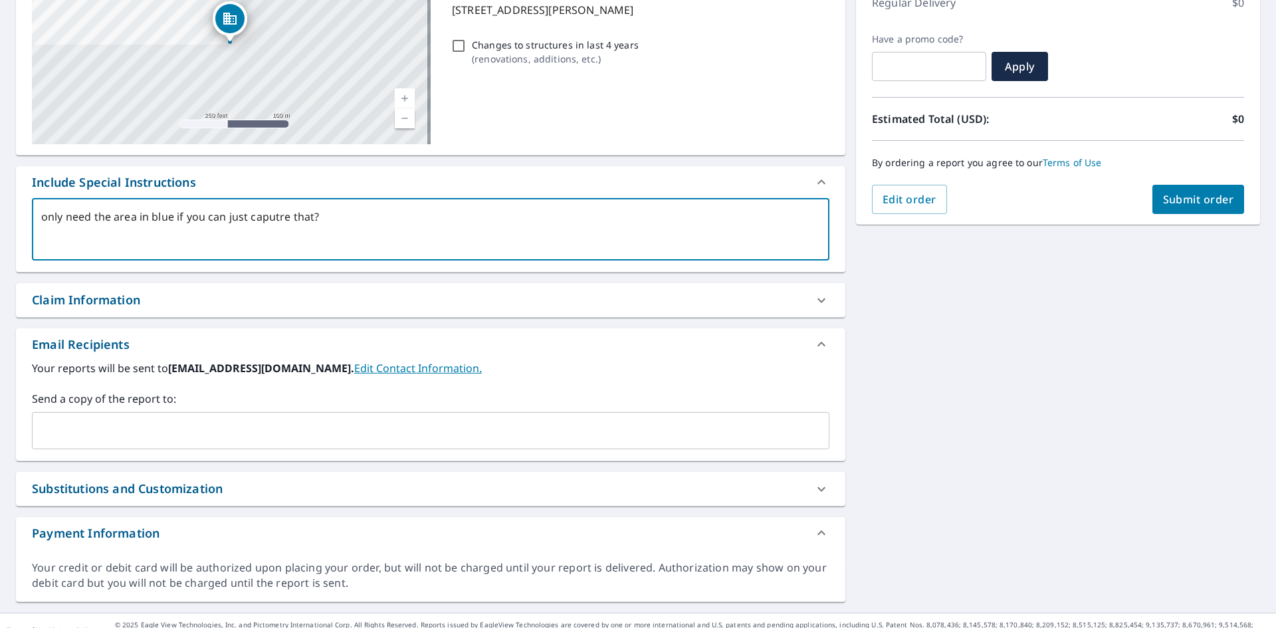
type textarea "x"
click at [815, 301] on icon at bounding box center [822, 301] width 16 height 16
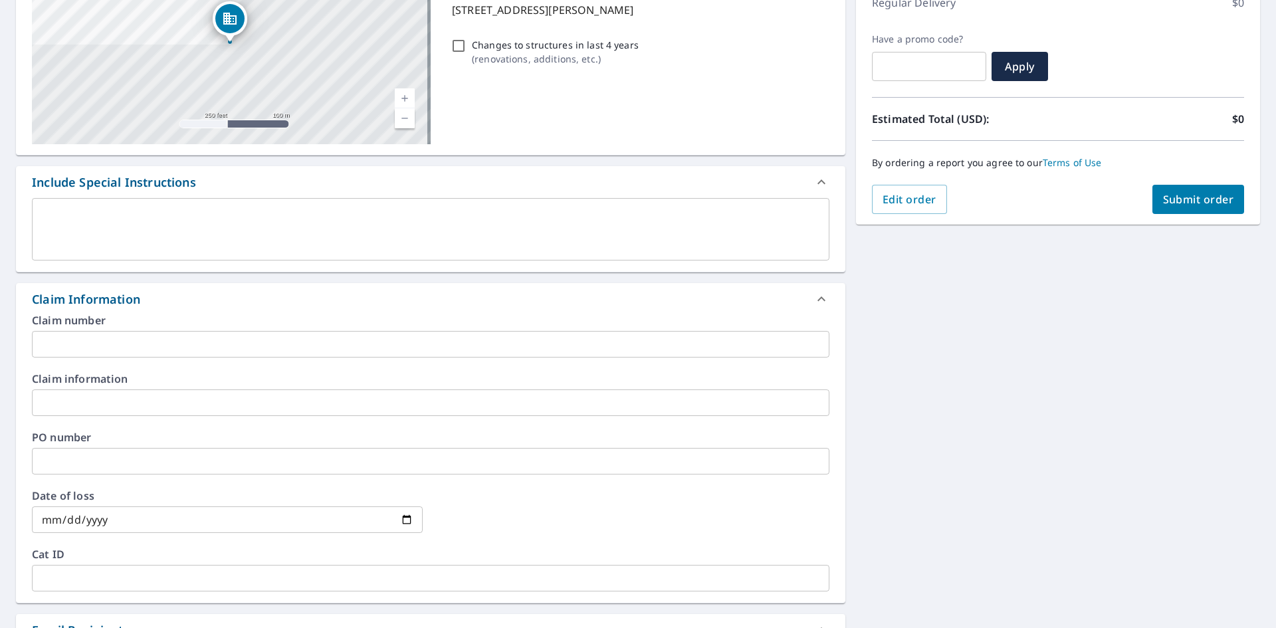
click at [68, 408] on input "text" at bounding box center [431, 403] width 798 height 27
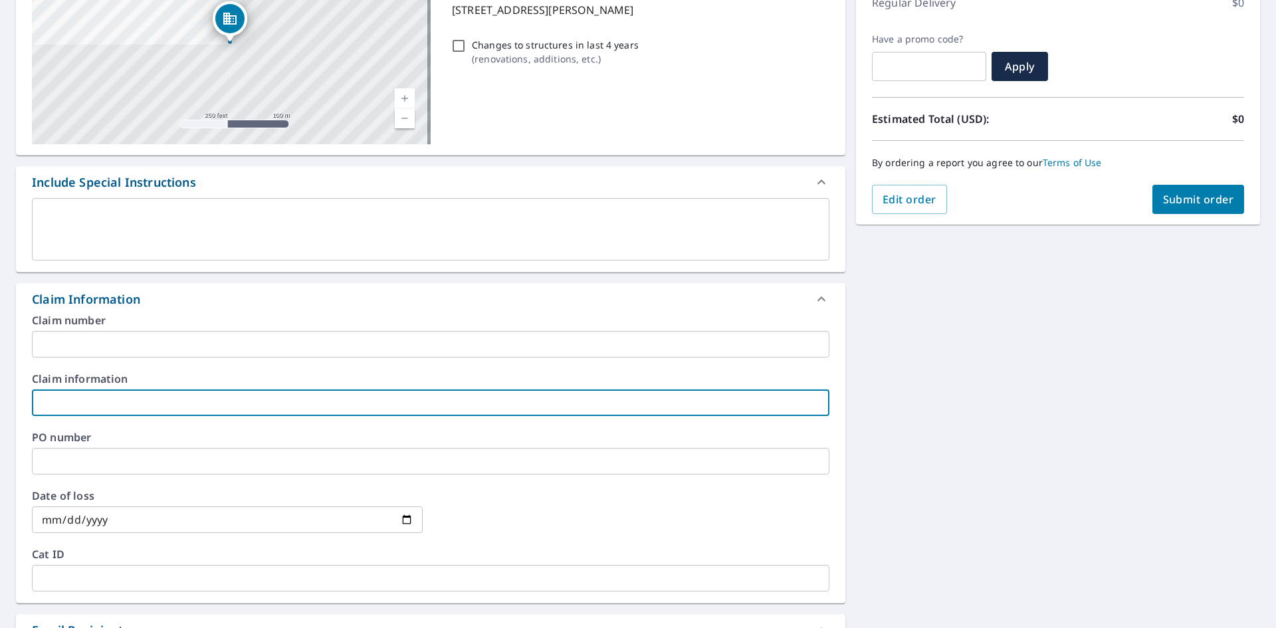
type textarea "x"
type input "D"
type textarea "x"
type input "Da"
type textarea "x"
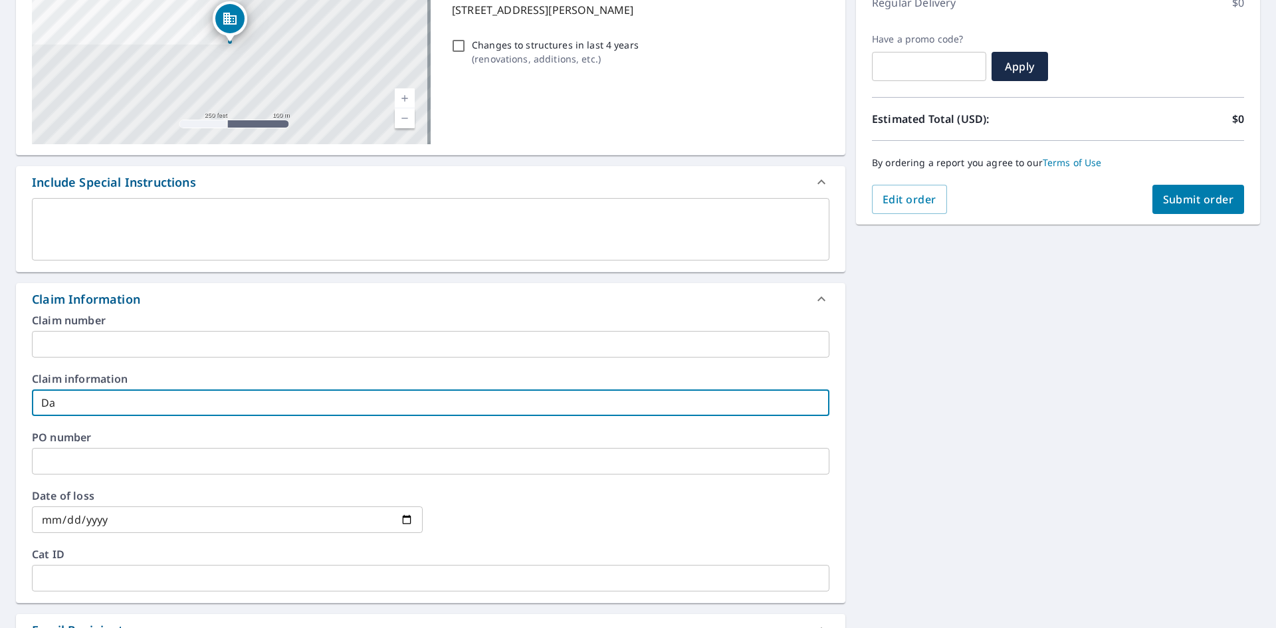
type input "Dad"
type textarea "x"
type input "Dade"
type textarea "x"
type input "[PERSON_NAME]"
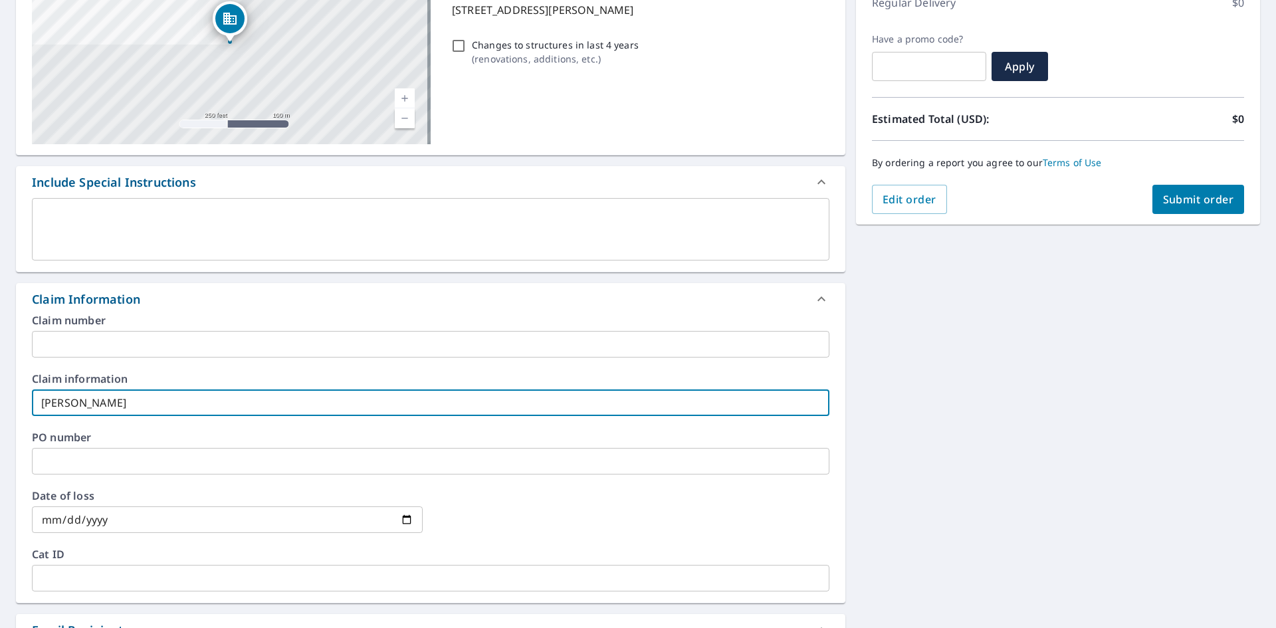
type textarea "x"
type input "Dadela"
type textarea "x"
type input "Dadelan"
type textarea "x"
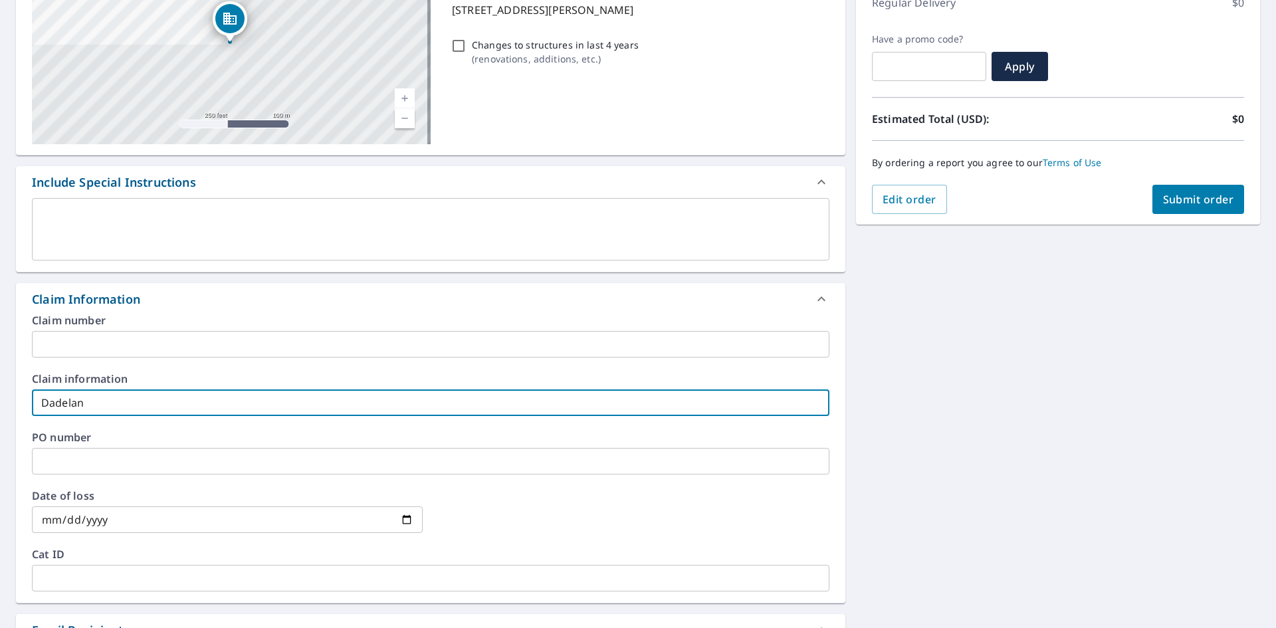
type input "Dadeland"
type textarea "x"
type input "Dadeland"
type textarea "x"
type input "Dadeland M"
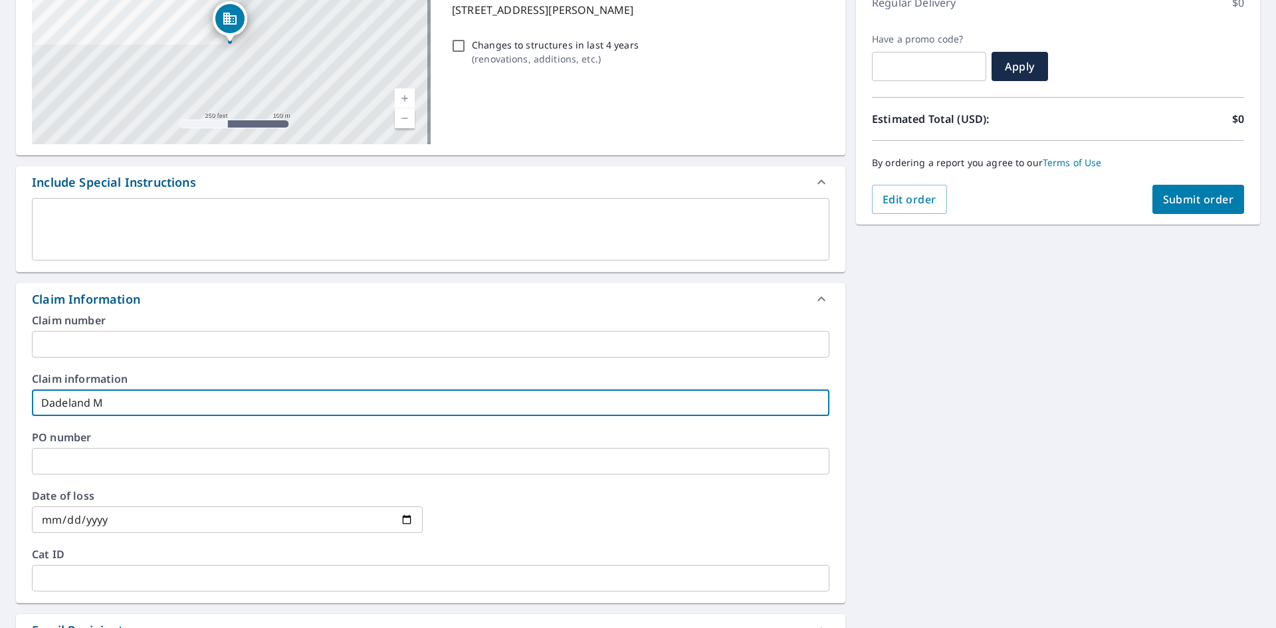
type textarea "x"
type input "[PERSON_NAME]"
type textarea "x"
type input "Dadeland Mal"
type textarea "x"
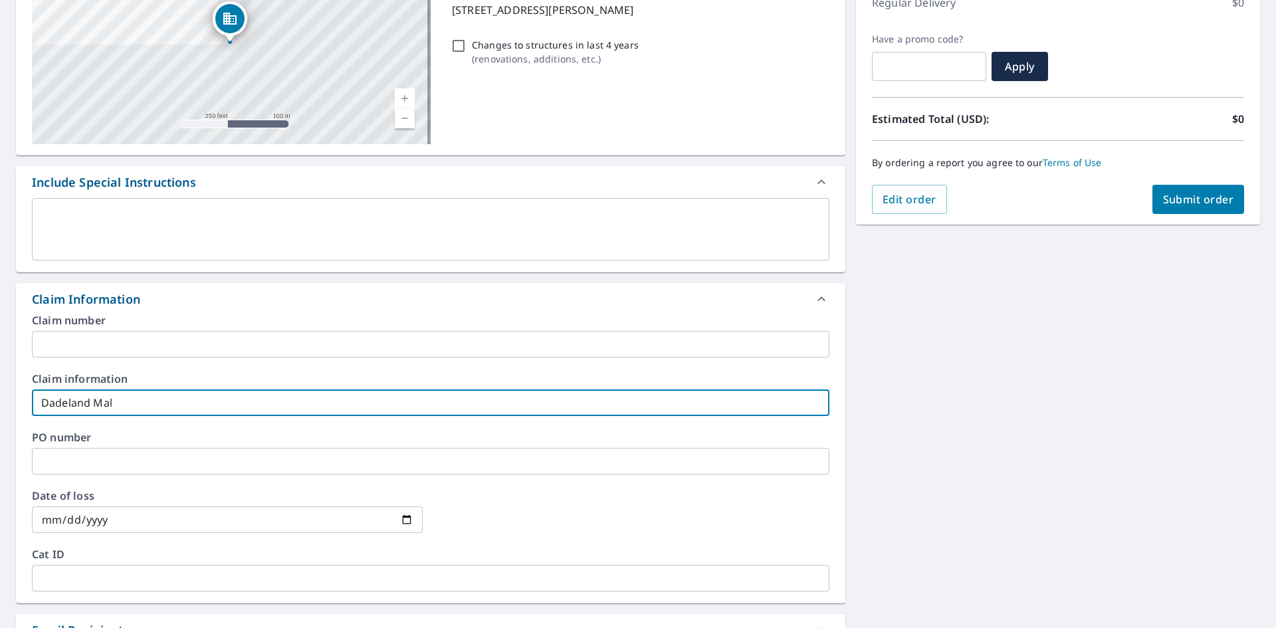
type input "Dadeland Mall"
type textarea "x"
type input "Dadeland Mall"
type textarea "x"
type input "Dadeland Mall C"
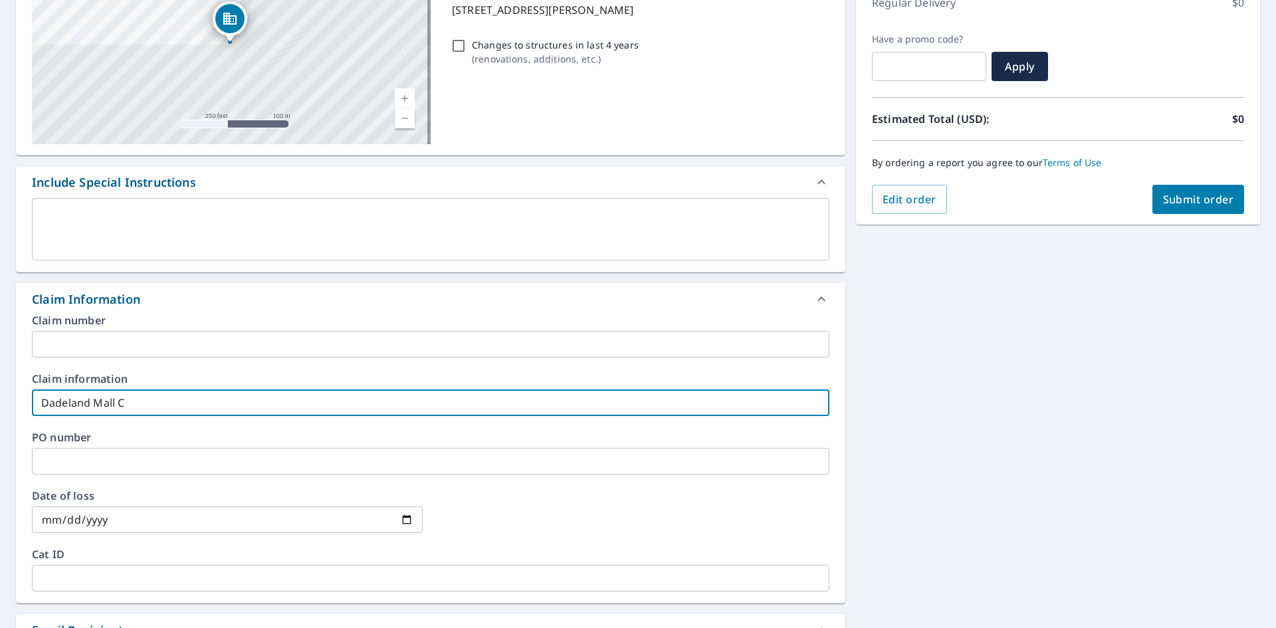
type textarea "x"
type input "Dadeland Mall"
type textarea "x"
type input "Dadeland Mall F"
type textarea "x"
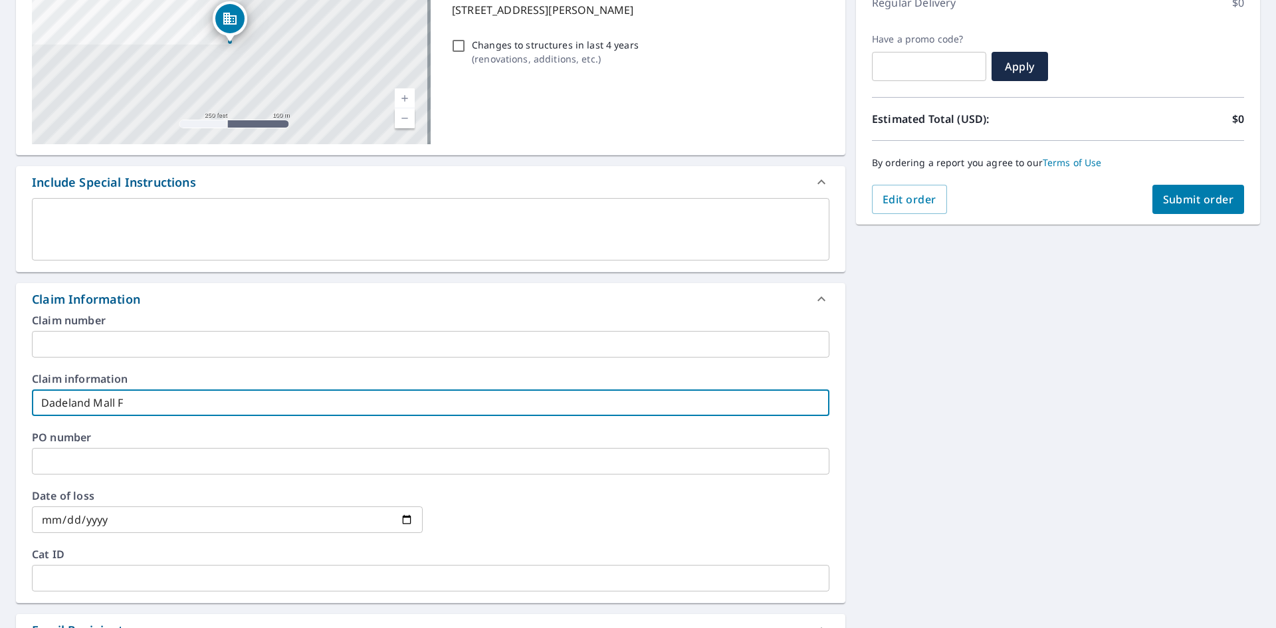
type input "Dadeland Mall Fo"
type textarea "x"
type input "Dadeland Mall Foo"
type textarea "x"
type input "Dadeland Mall Food"
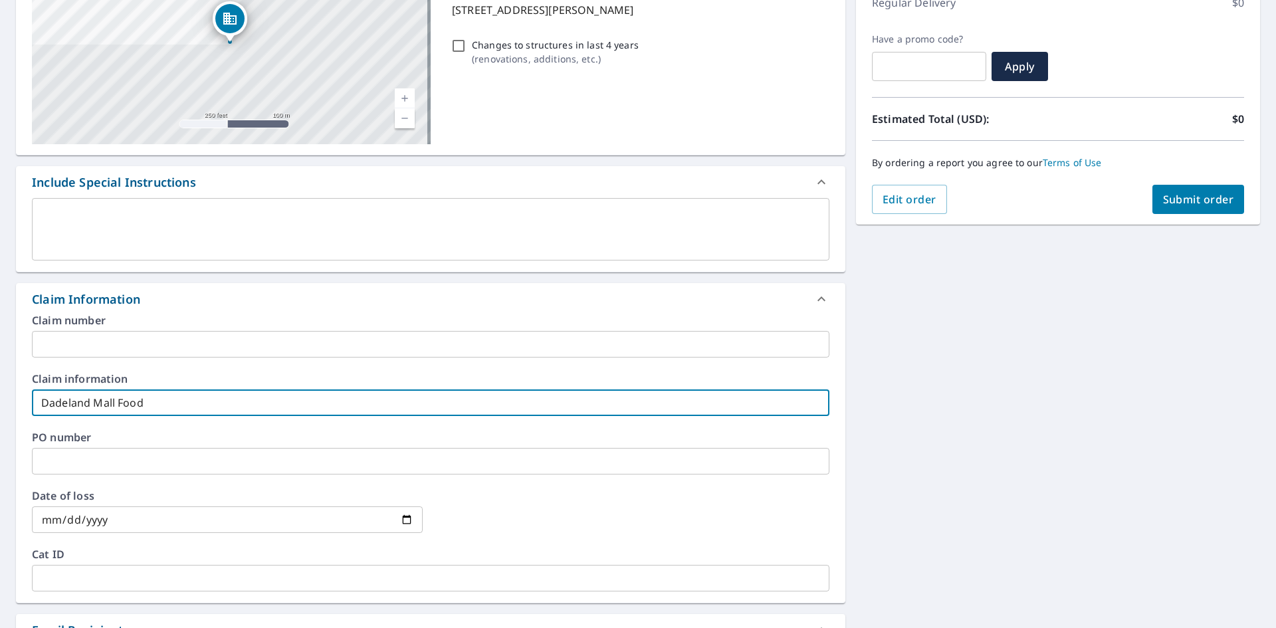
type textarea "x"
type input "Dadeland Mall Food"
type textarea "x"
type input "Dadeland Mall Food Co"
type textarea "x"
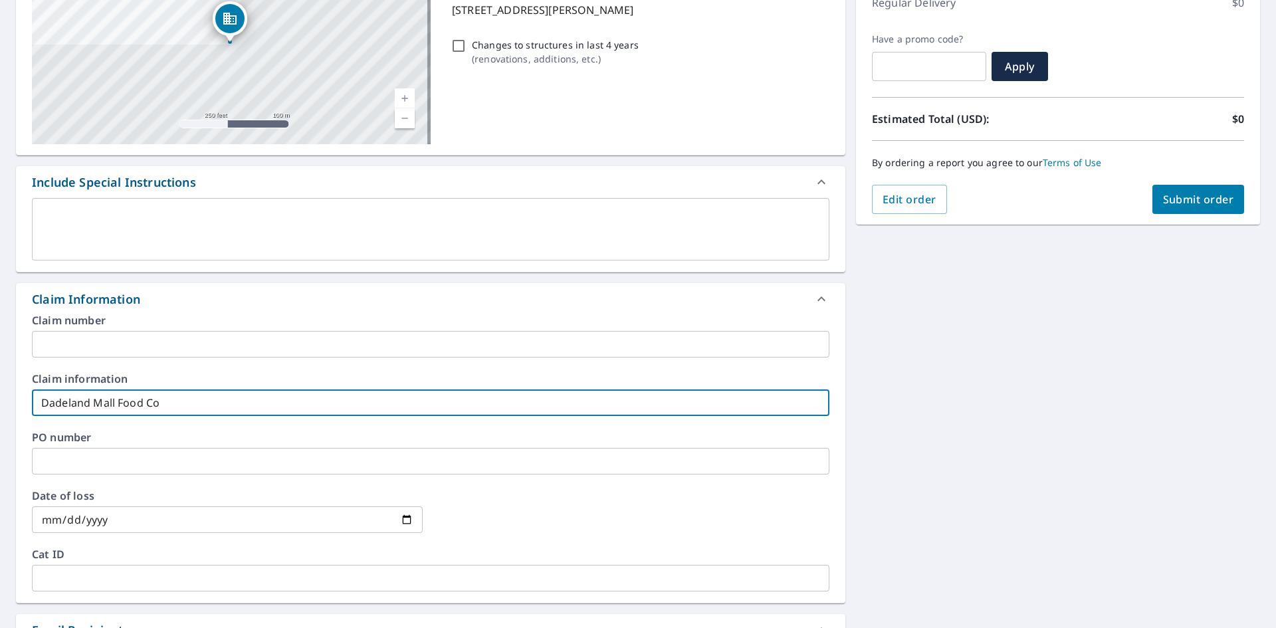
type input "Dadeland Mall Food Cou"
type textarea "x"
type input "Dadeland Mall Food Cour"
type textarea "x"
type input "Dadeland Mall Food Court"
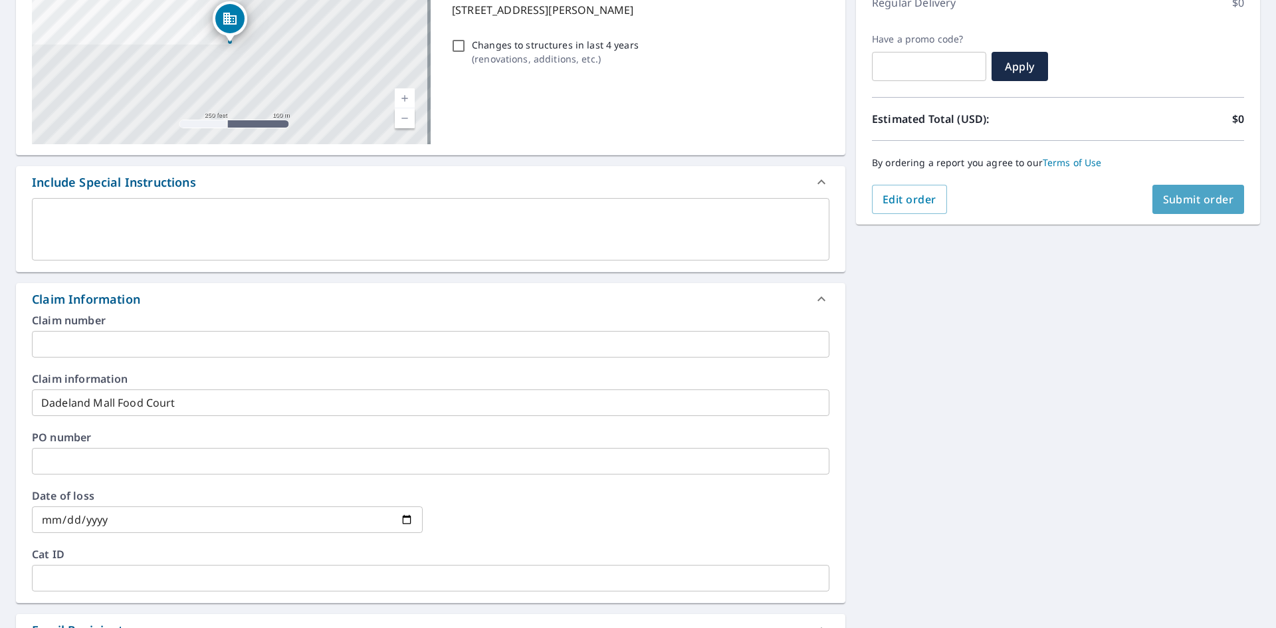
click at [1181, 203] on span "Submit order" at bounding box center [1198, 199] width 71 height 15
type textarea "x"
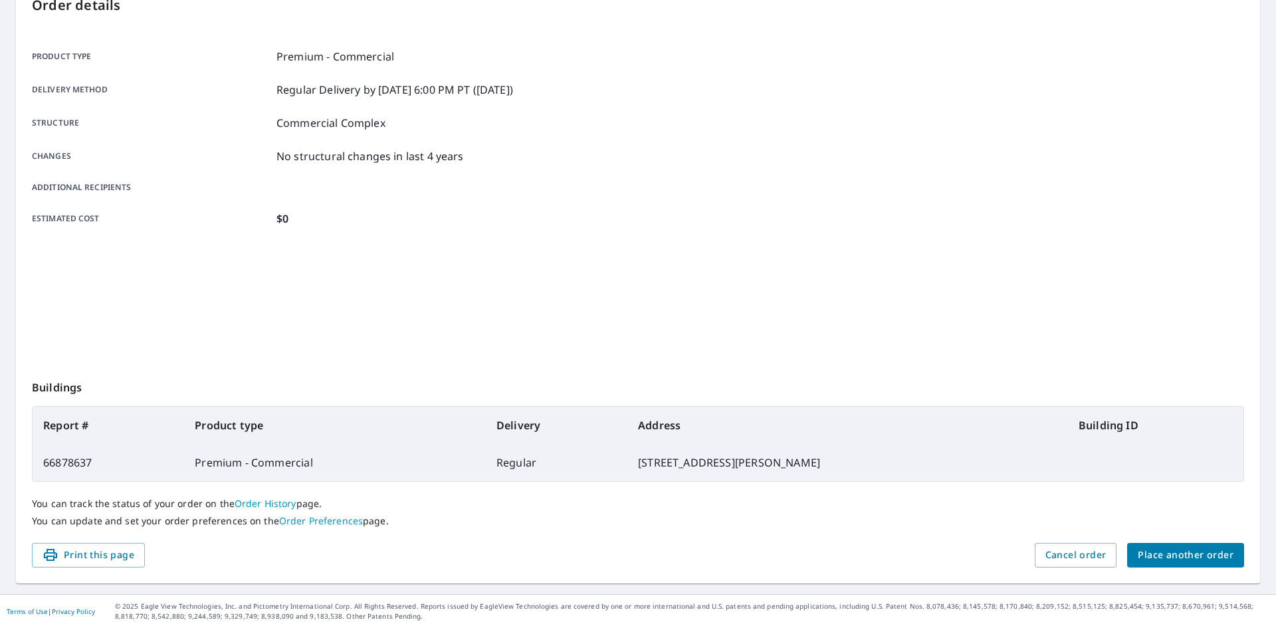
scroll to position [154, 0]
